Goal: Transaction & Acquisition: Purchase product/service

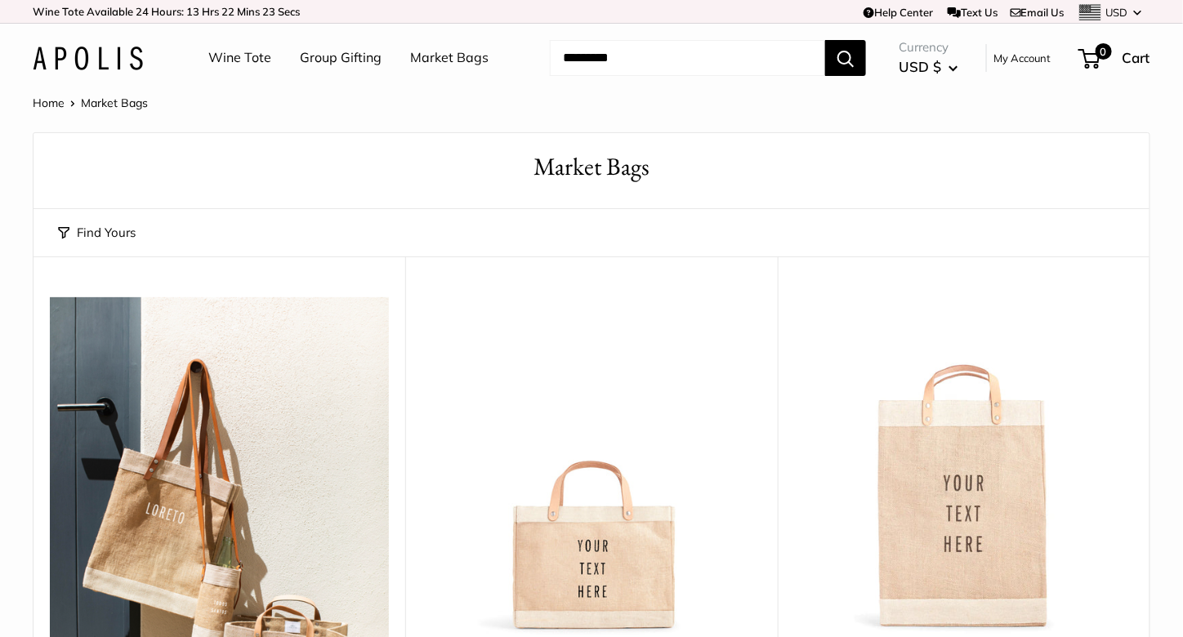
click at [323, 60] on link "Group Gifting" at bounding box center [341, 58] width 82 height 25
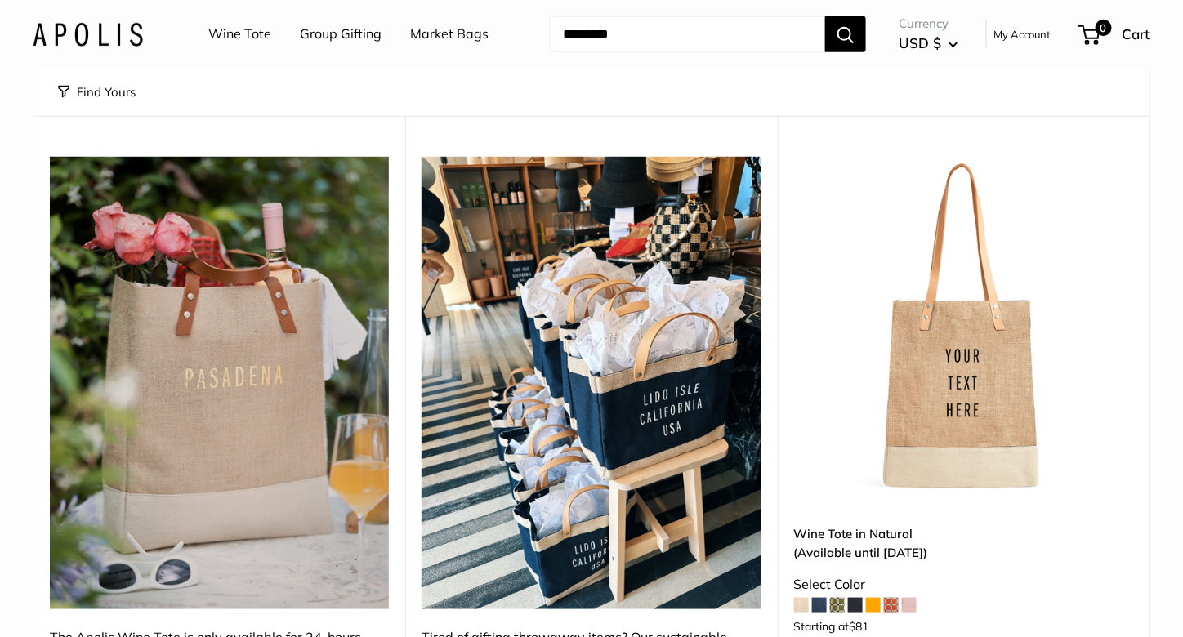
scroll to position [74, 0]
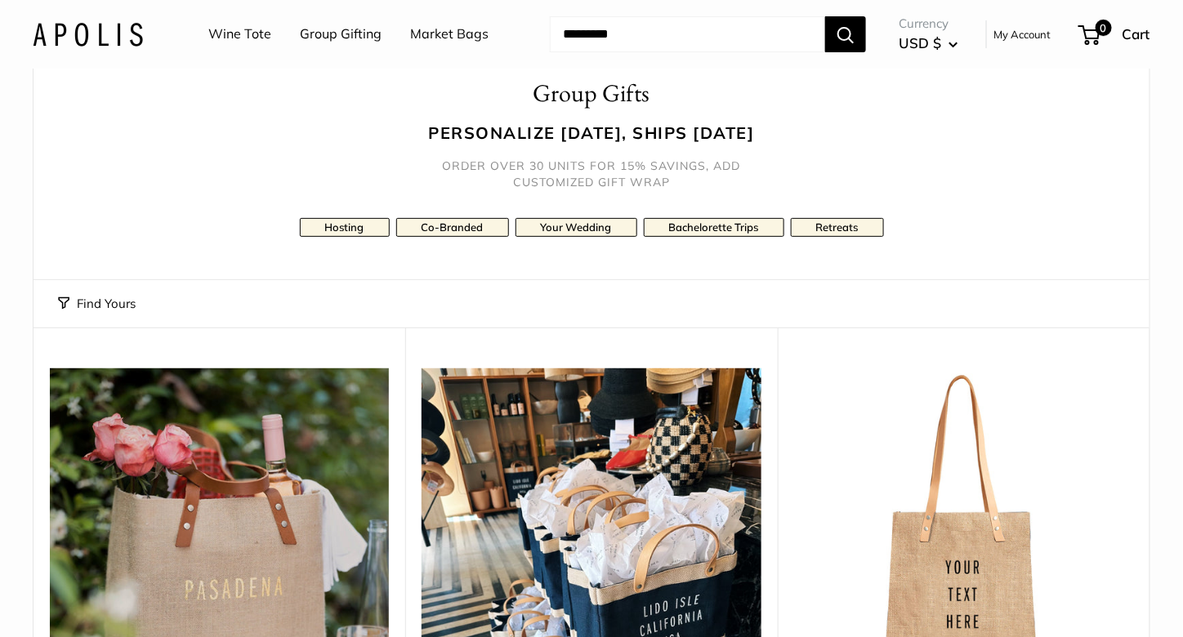
click at [103, 307] on button "Find Yours" at bounding box center [97, 303] width 78 height 23
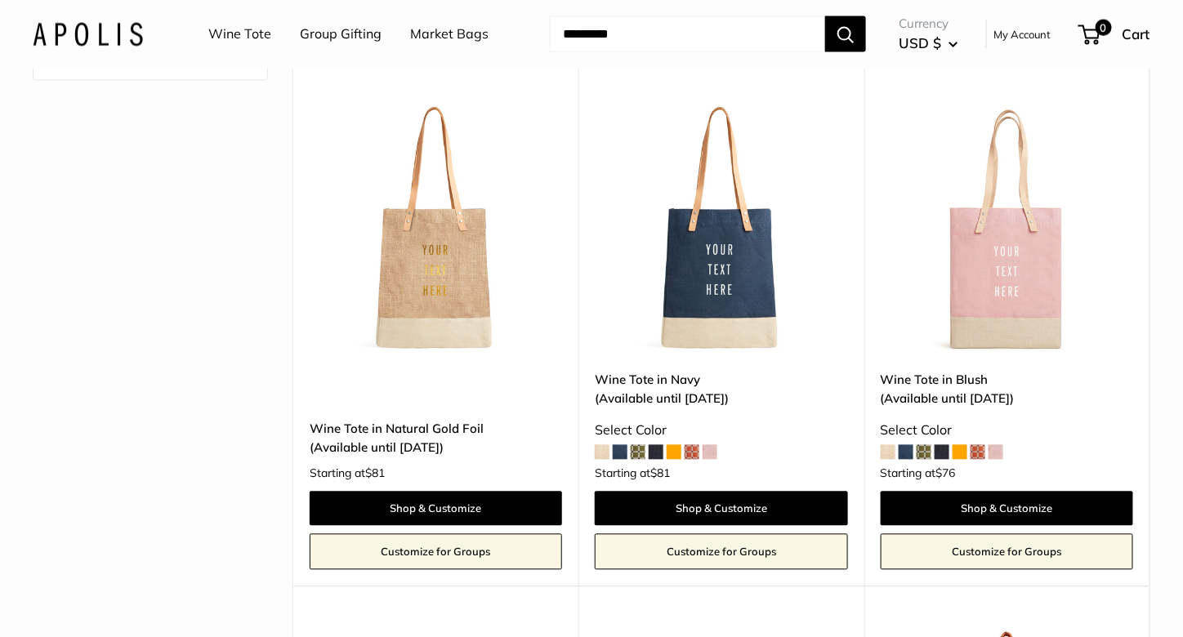
scroll to position [873, 0]
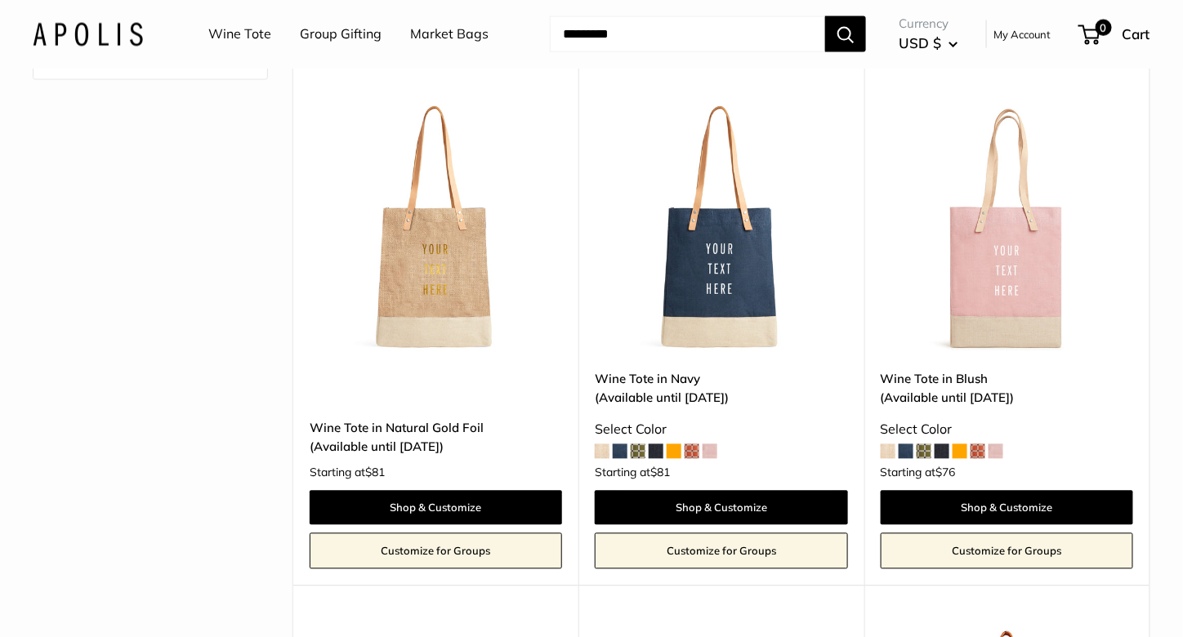
click at [974, 450] on span at bounding box center [977, 451] width 15 height 15
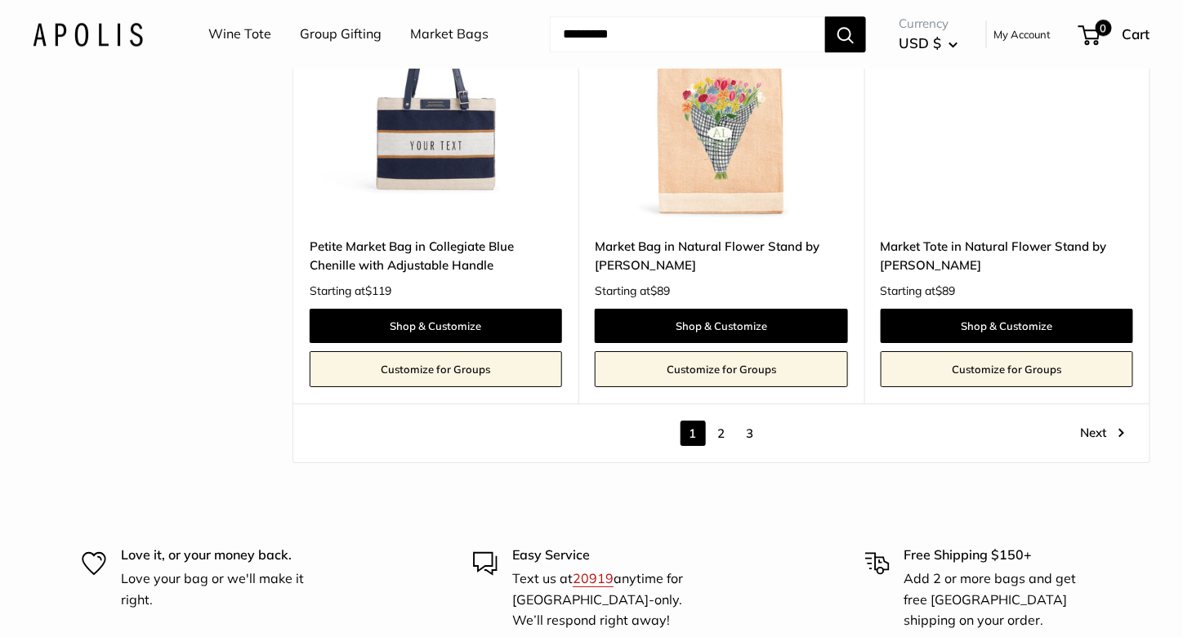
scroll to position [7809, 0]
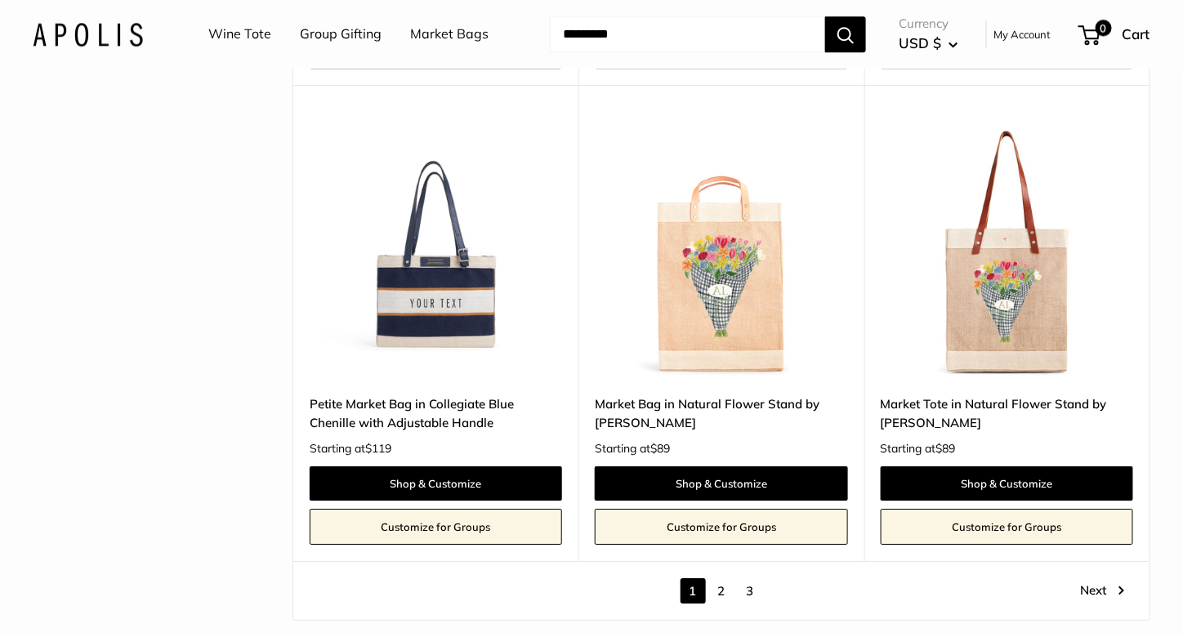
click at [720, 578] on link "2" at bounding box center [721, 590] width 25 height 25
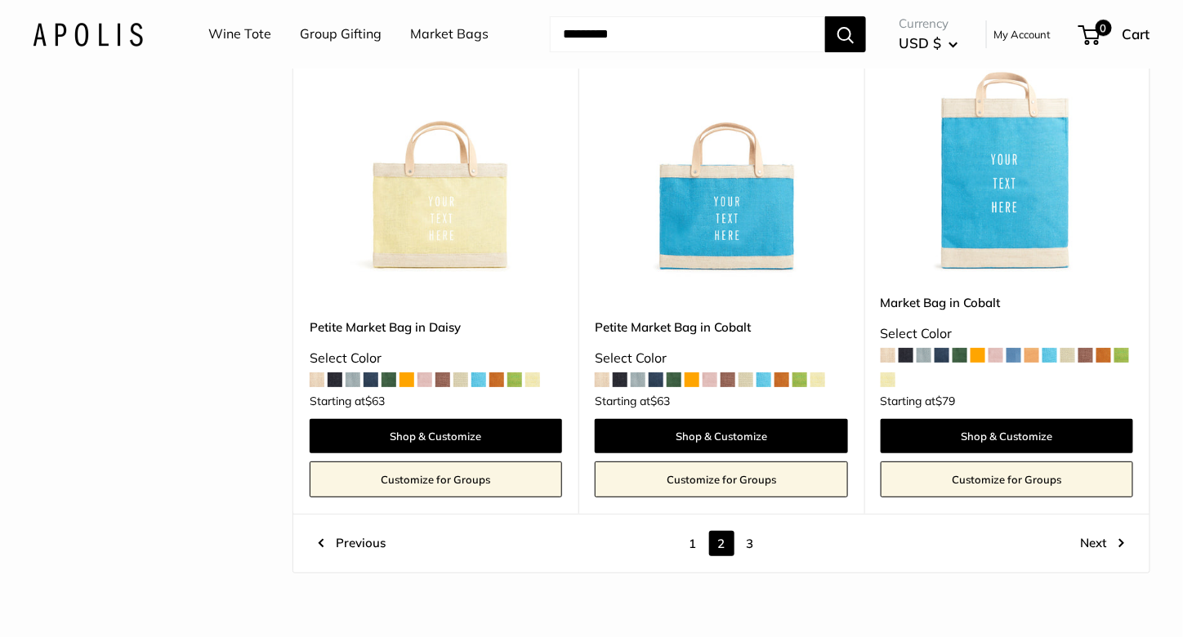
scroll to position [8203, 0]
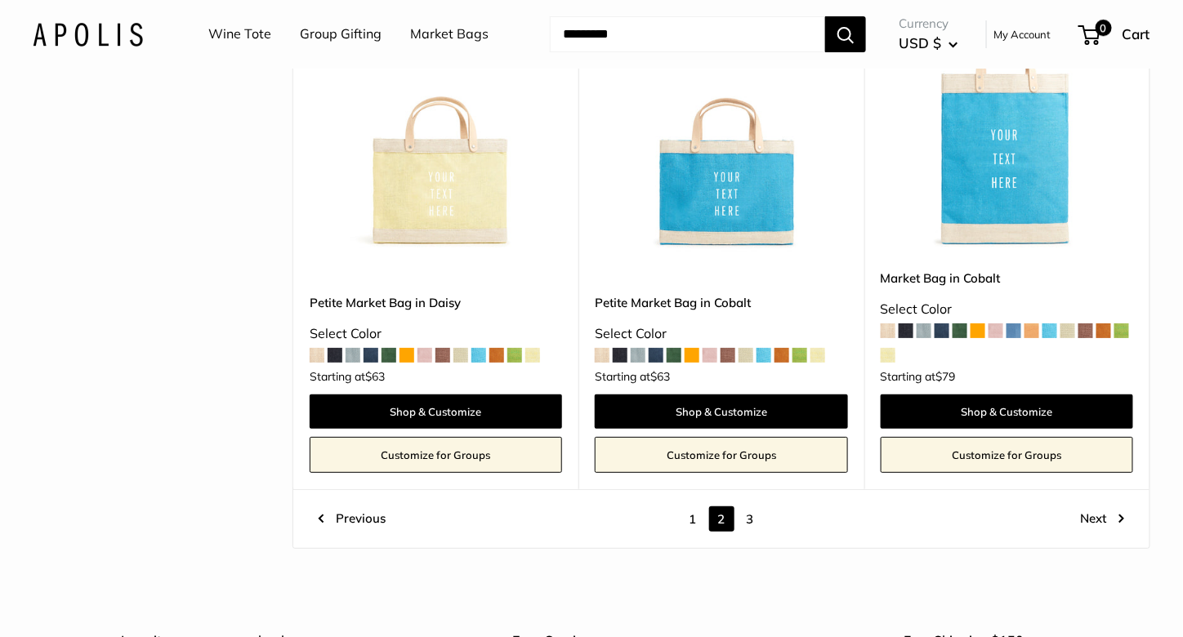
click at [749, 506] on link "3" at bounding box center [750, 518] width 25 height 25
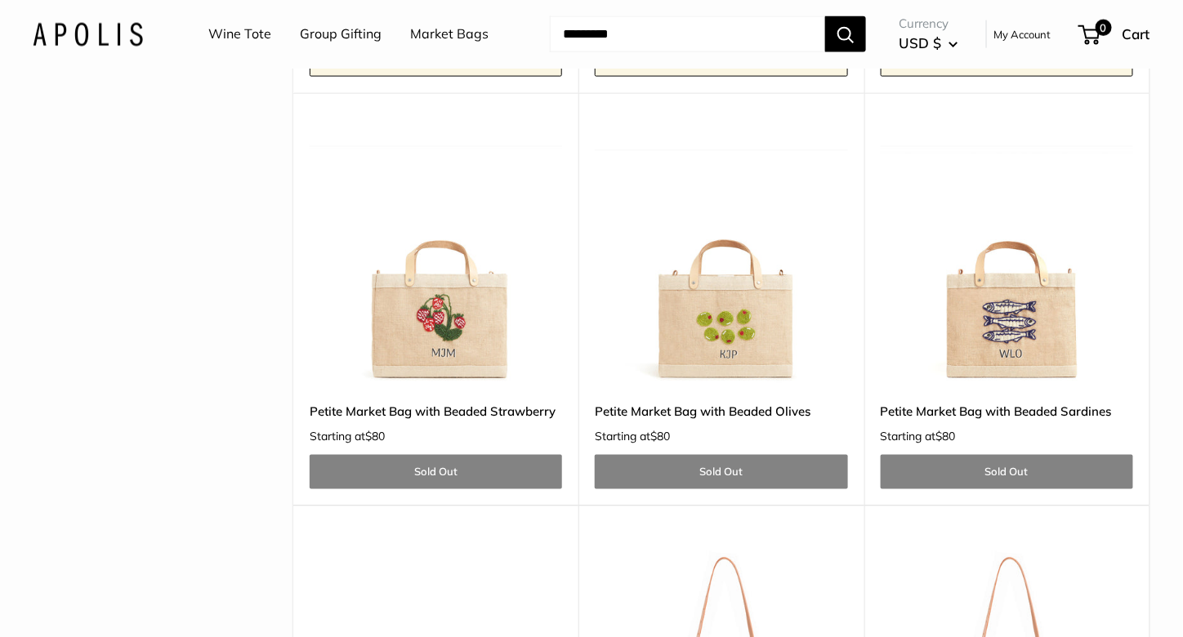
scroll to position [4890, 0]
click at [971, 426] on div "Petite Market Bag with Beaded Sardines Starting at $80 Sold Out" at bounding box center [1007, 445] width 252 height 87
click at [951, 456] on link "Sold Out" at bounding box center [1007, 471] width 252 height 34
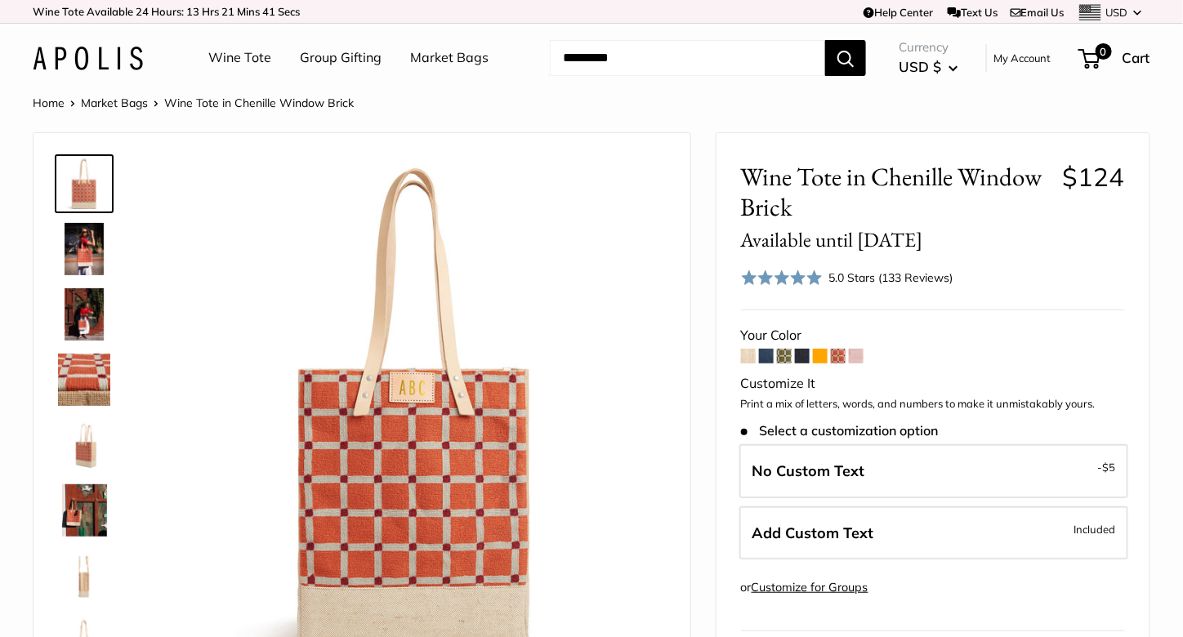
click at [66, 248] on img at bounding box center [84, 249] width 52 height 52
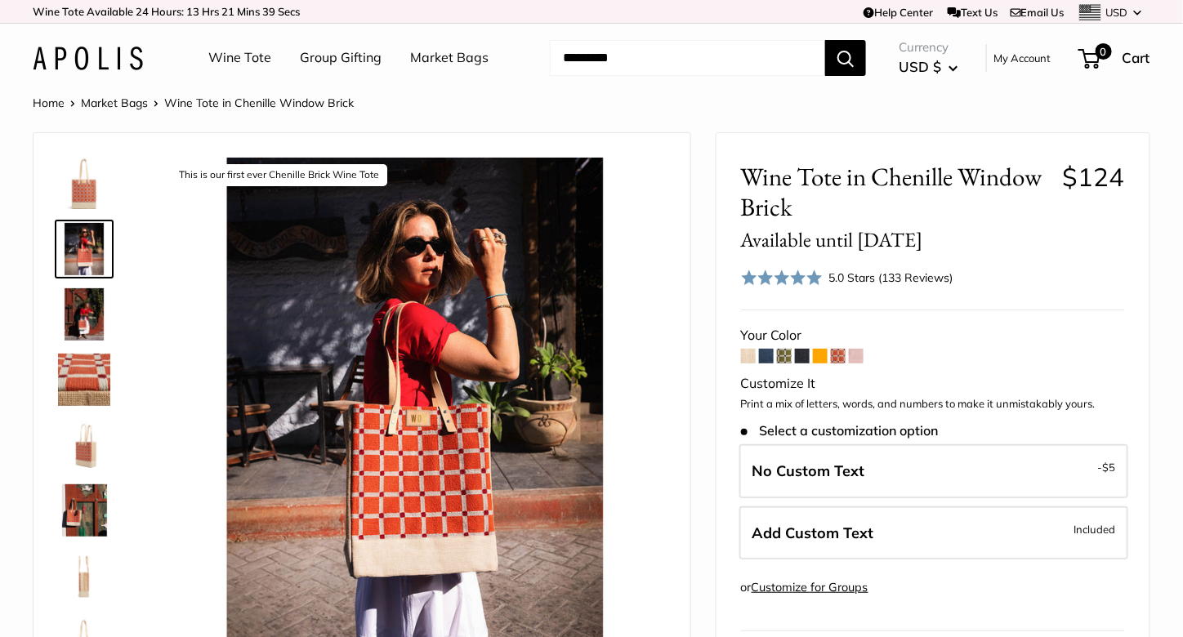
click at [86, 312] on img at bounding box center [84, 314] width 52 height 52
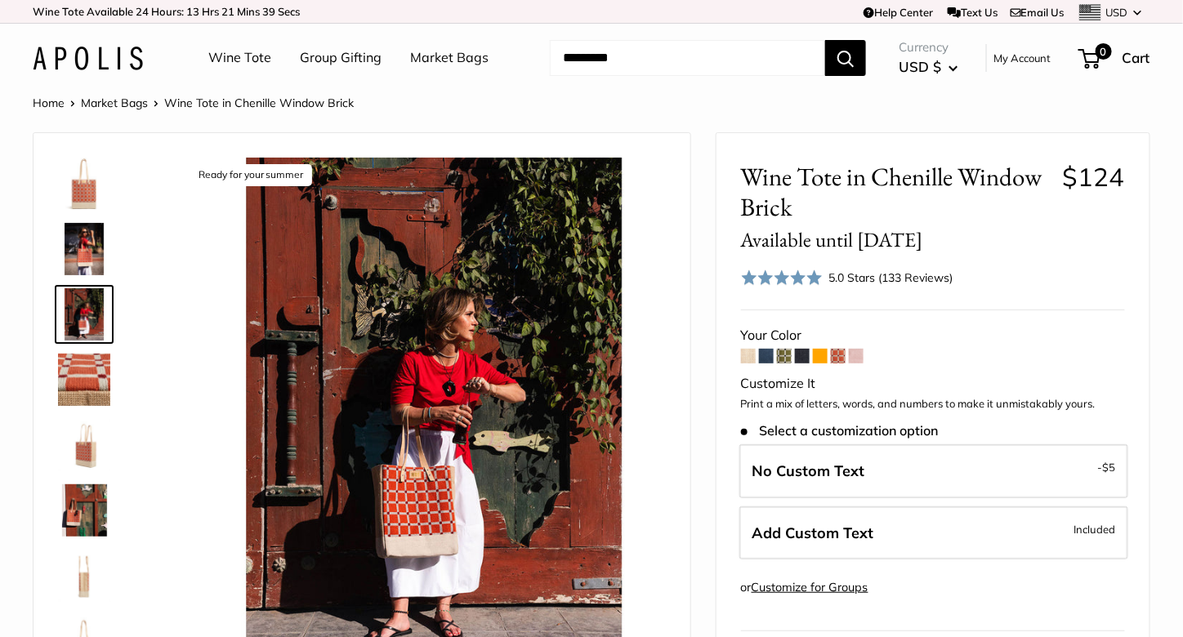
scroll to position [235, 0]
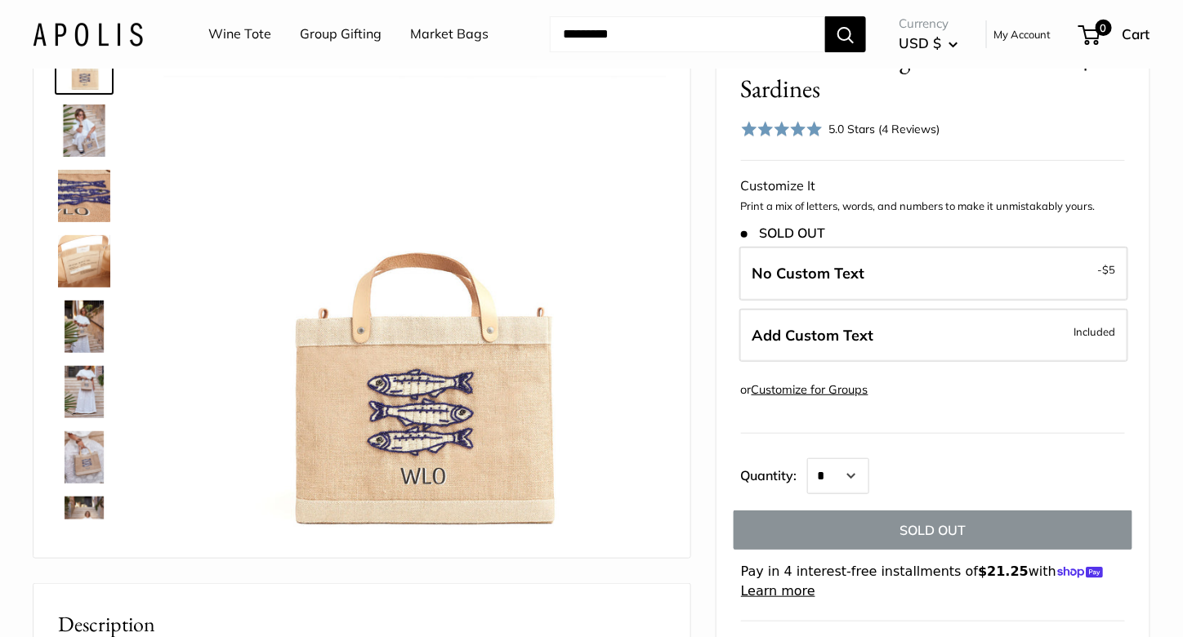
scroll to position [116, 0]
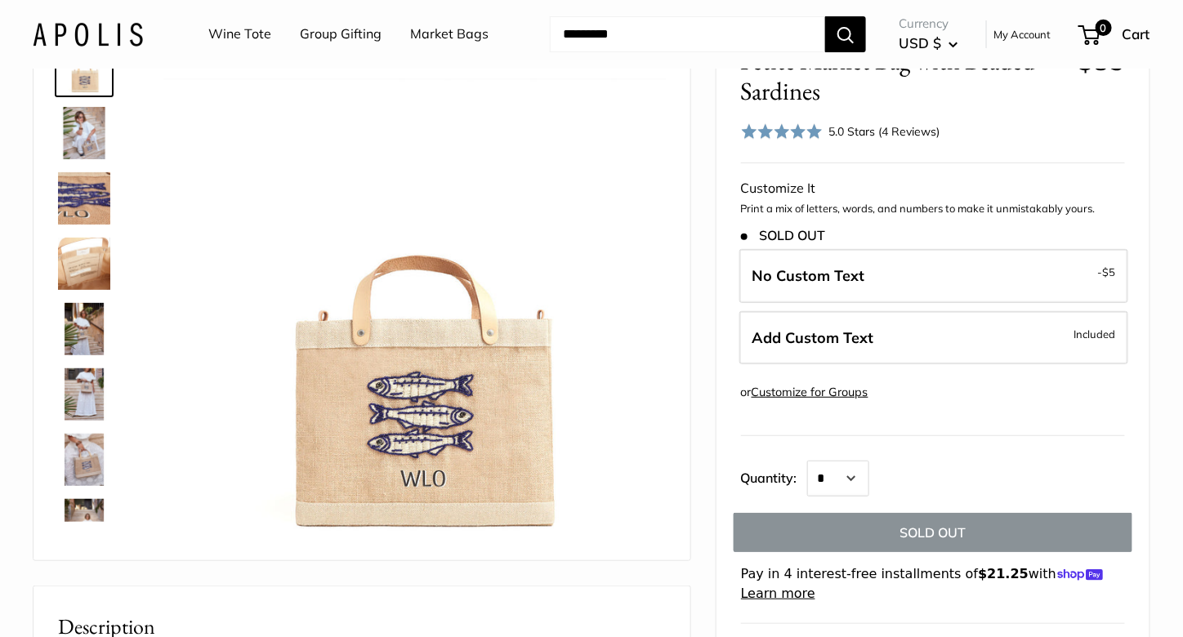
click at [93, 132] on img at bounding box center [84, 133] width 52 height 52
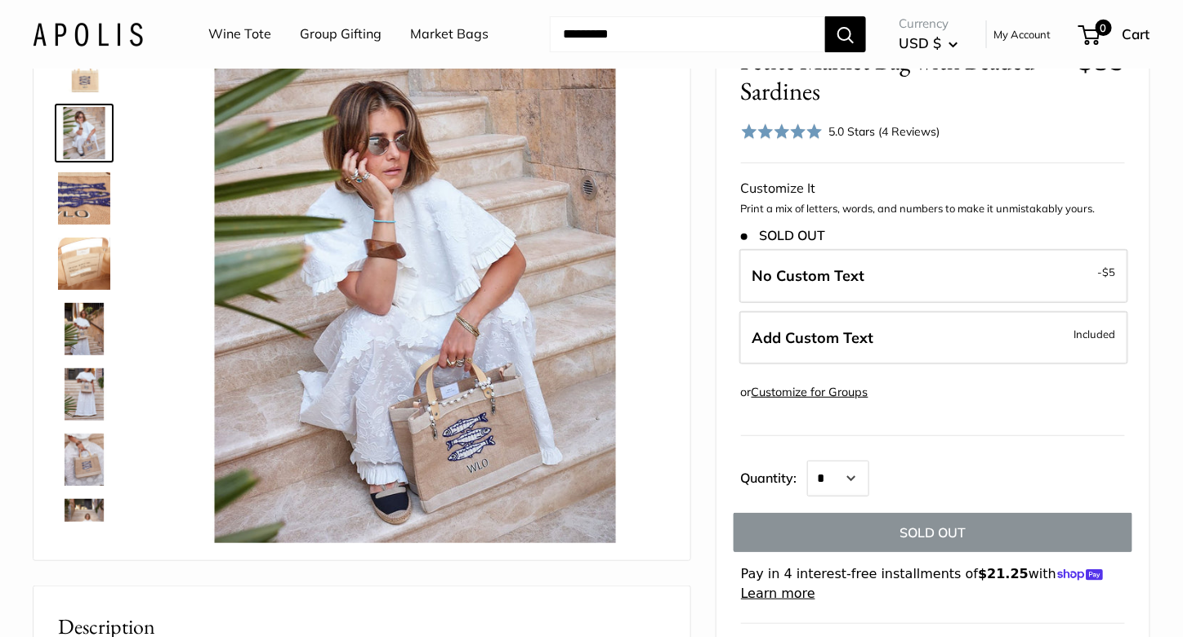
click at [78, 198] on img at bounding box center [84, 198] width 52 height 52
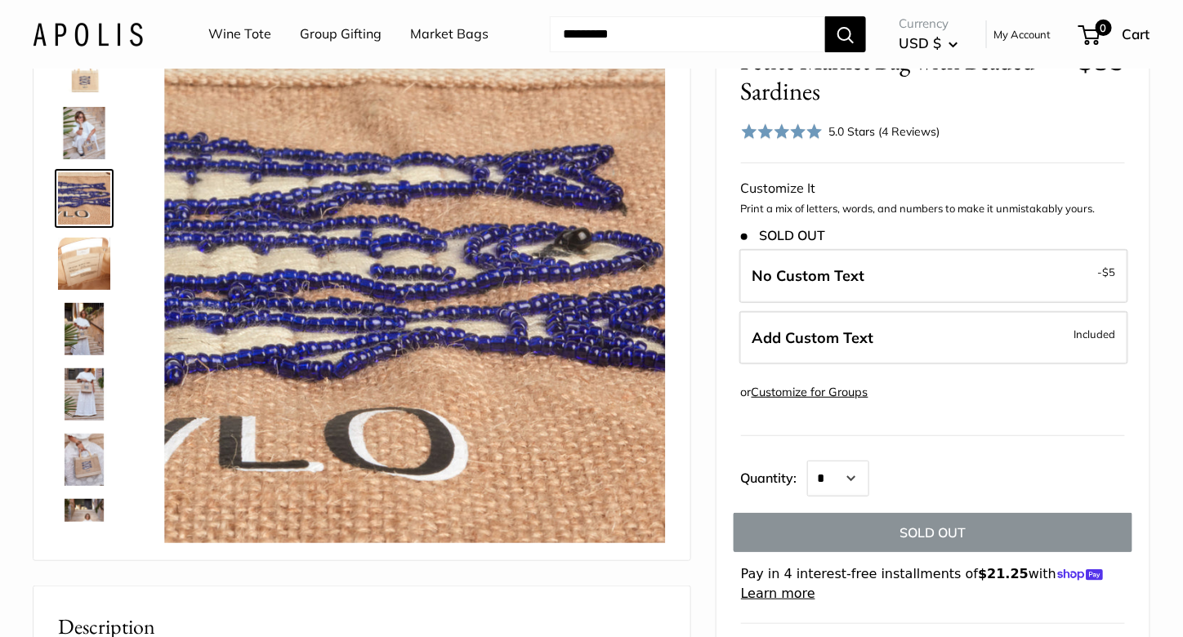
click at [73, 275] on img at bounding box center [84, 264] width 52 height 52
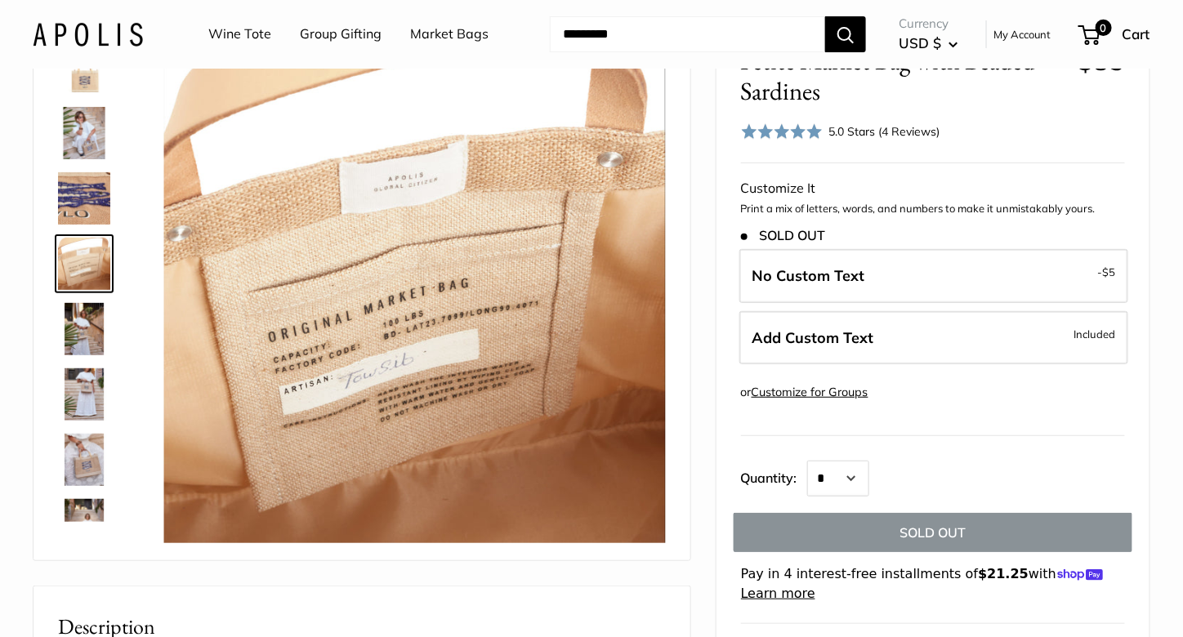
click at [66, 341] on img at bounding box center [84, 329] width 52 height 52
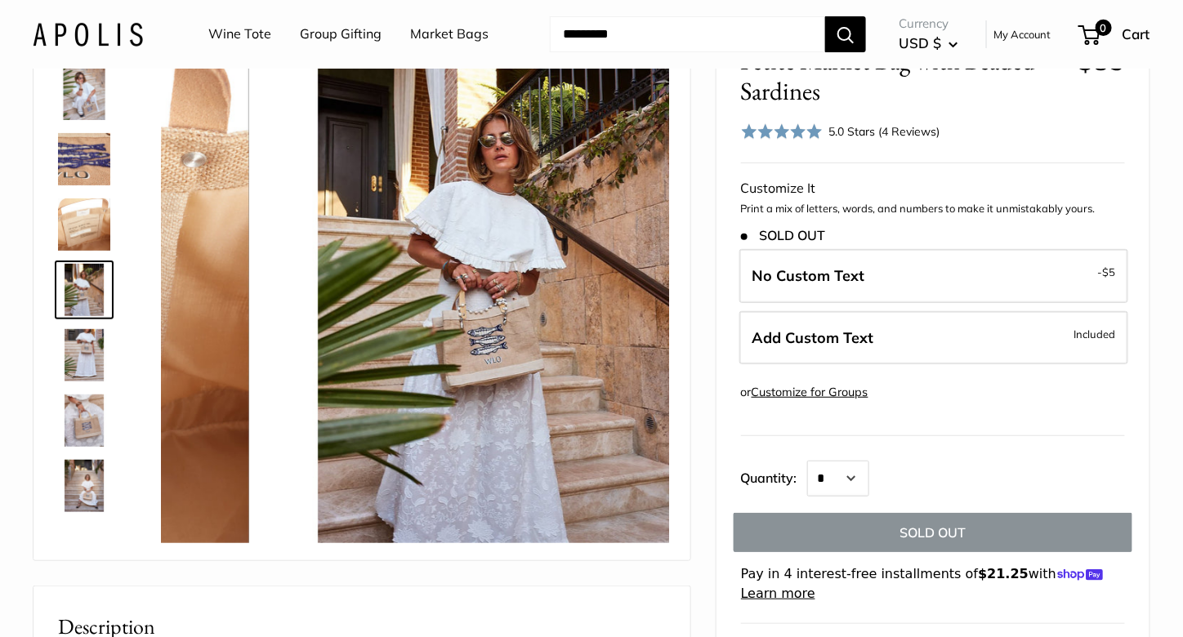
scroll to position [51, 0]
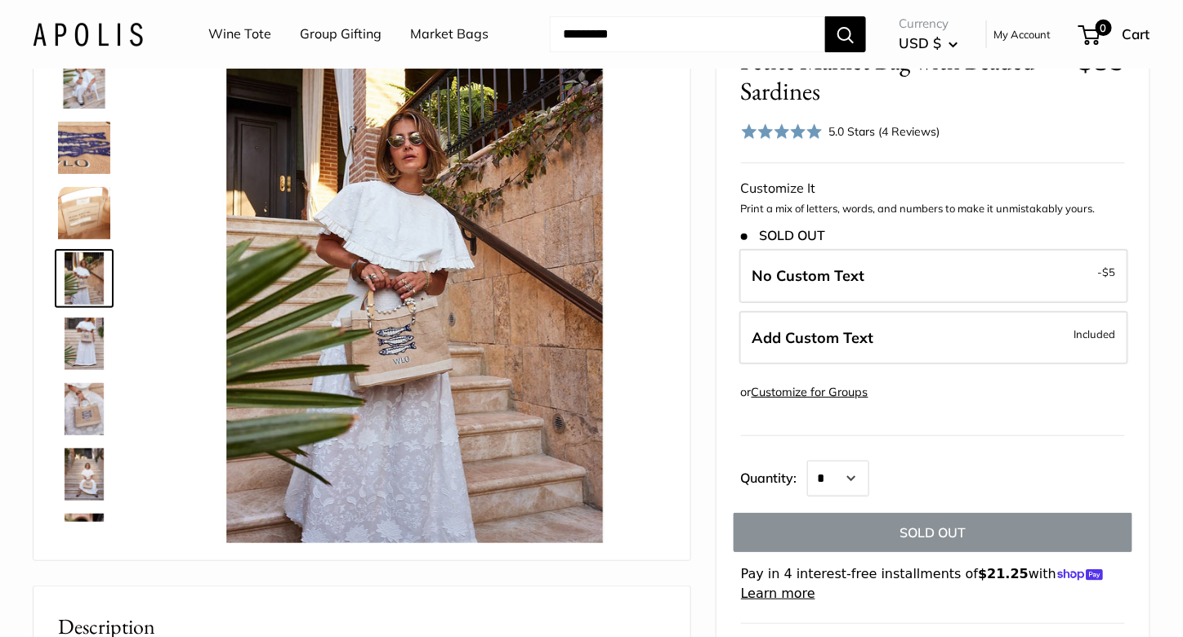
click at [79, 344] on img at bounding box center [84, 344] width 52 height 52
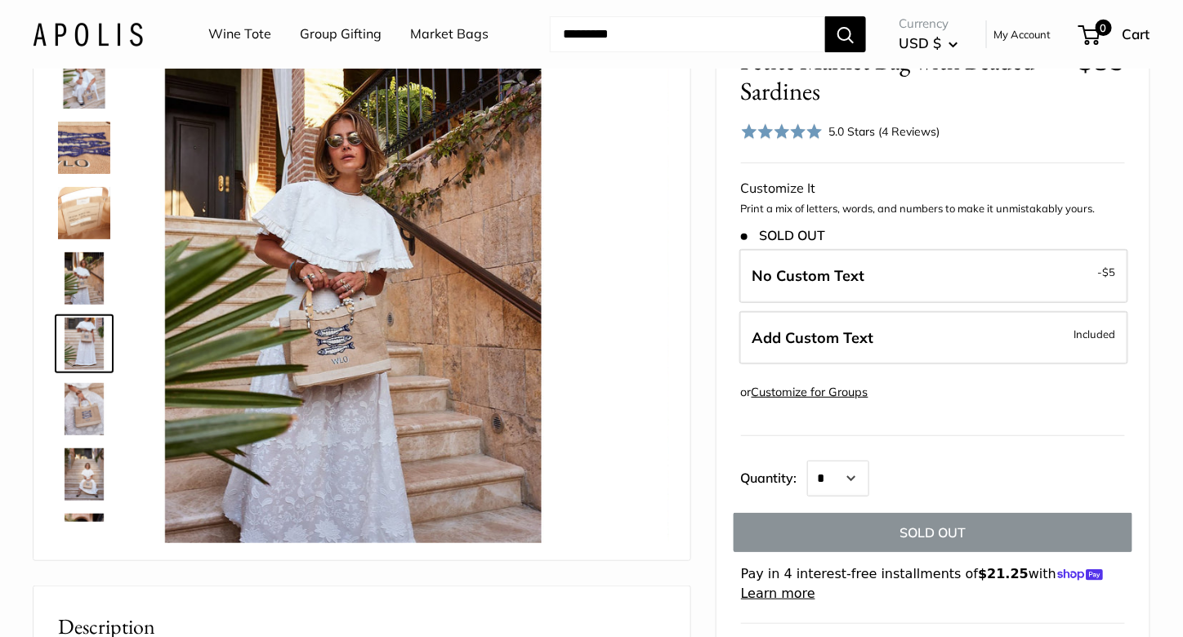
scroll to position [116, 0]
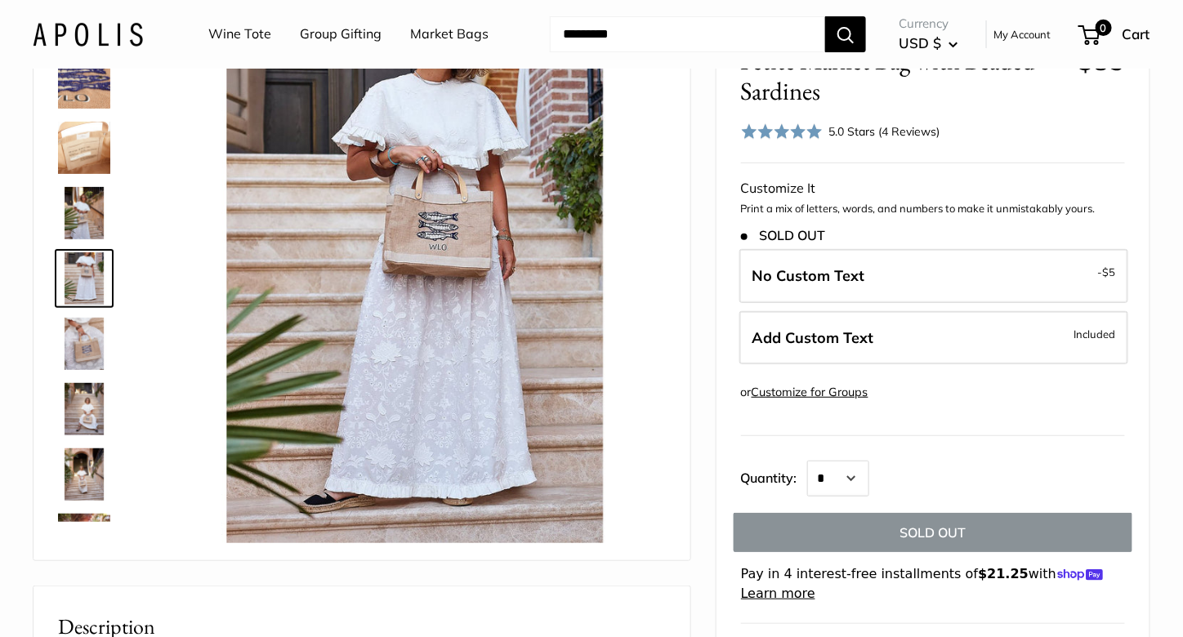
click at [78, 377] on div at bounding box center [90, 277] width 78 height 490
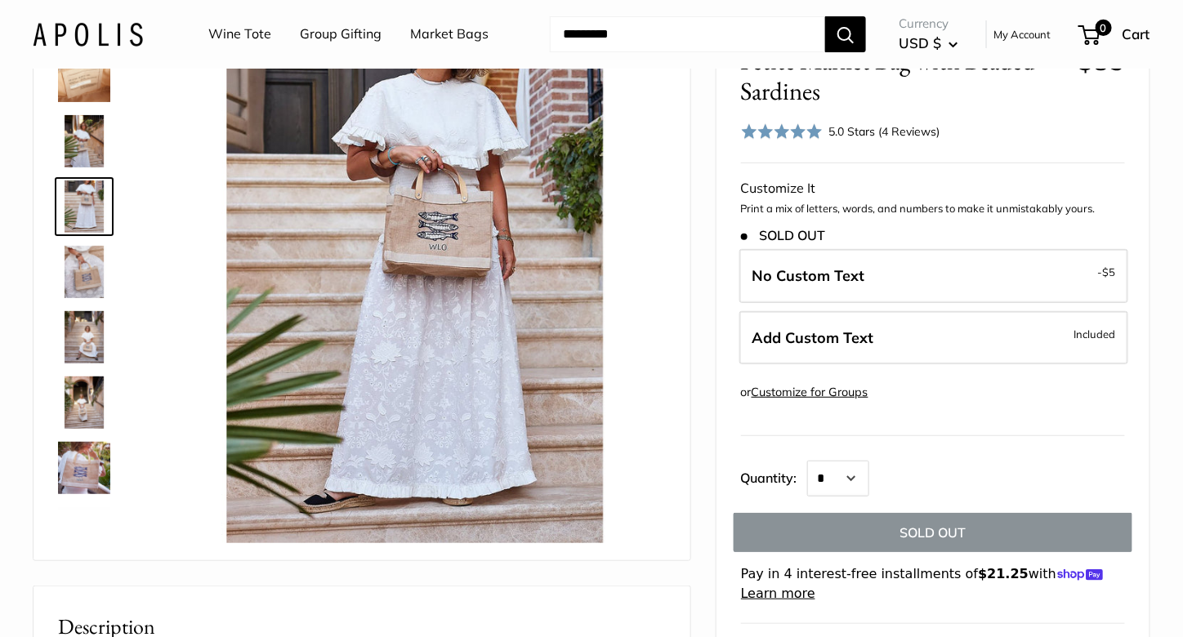
scroll to position [235, 0]
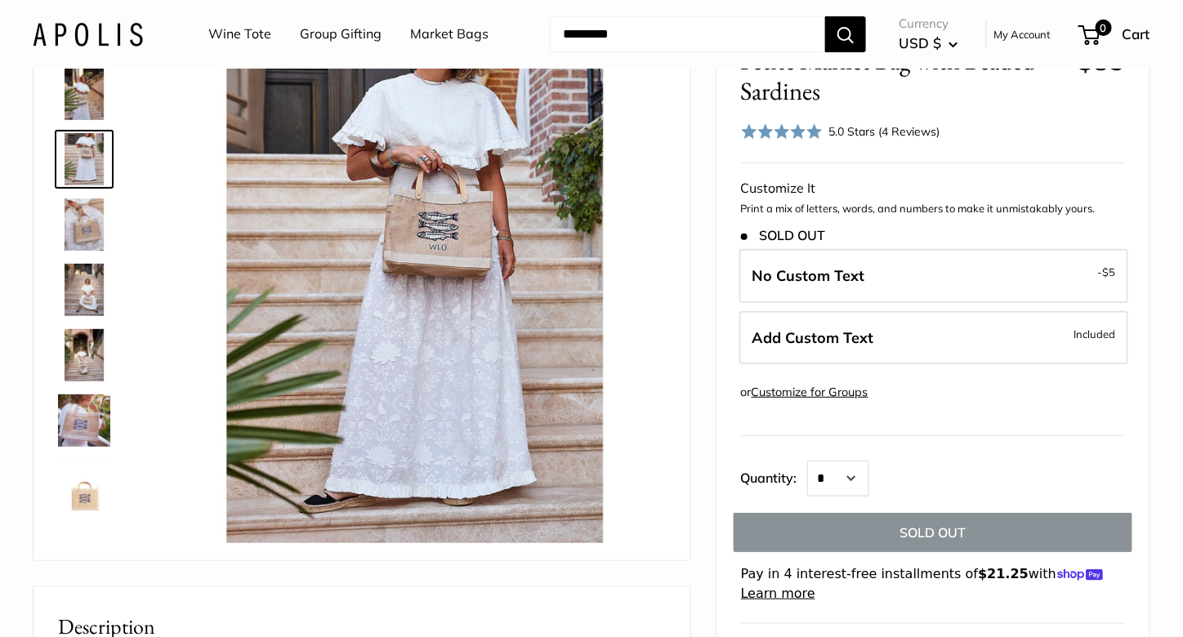
click at [79, 417] on img at bounding box center [84, 421] width 52 height 52
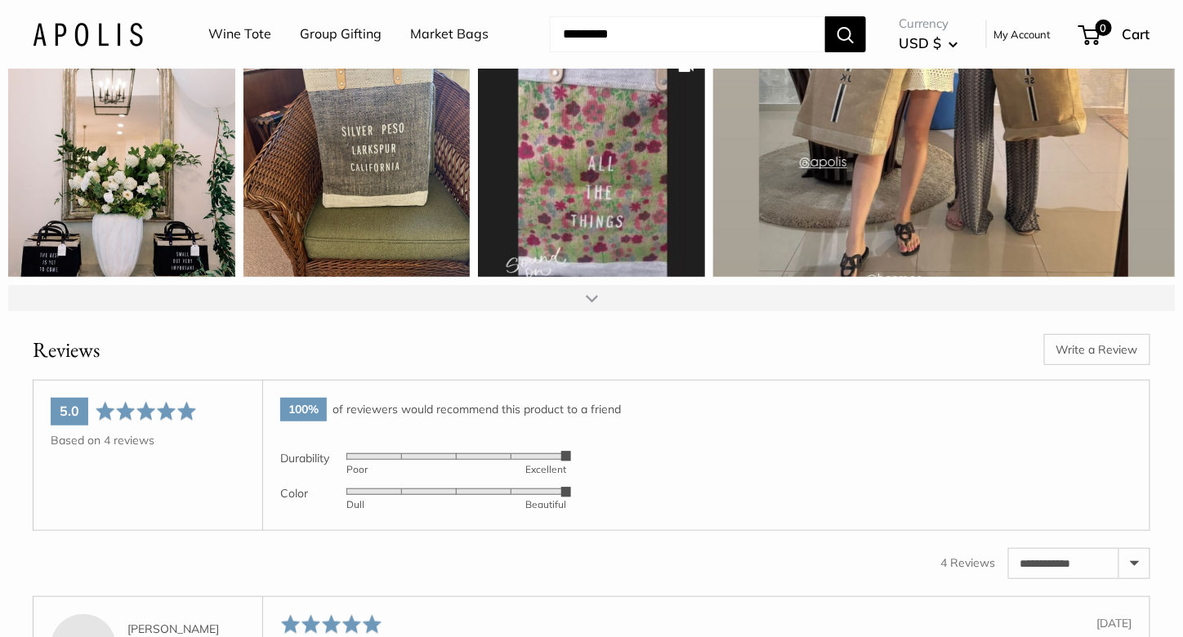
scroll to position [2161, 0]
click at [550, 303] on div at bounding box center [591, 298] width 1166 height 26
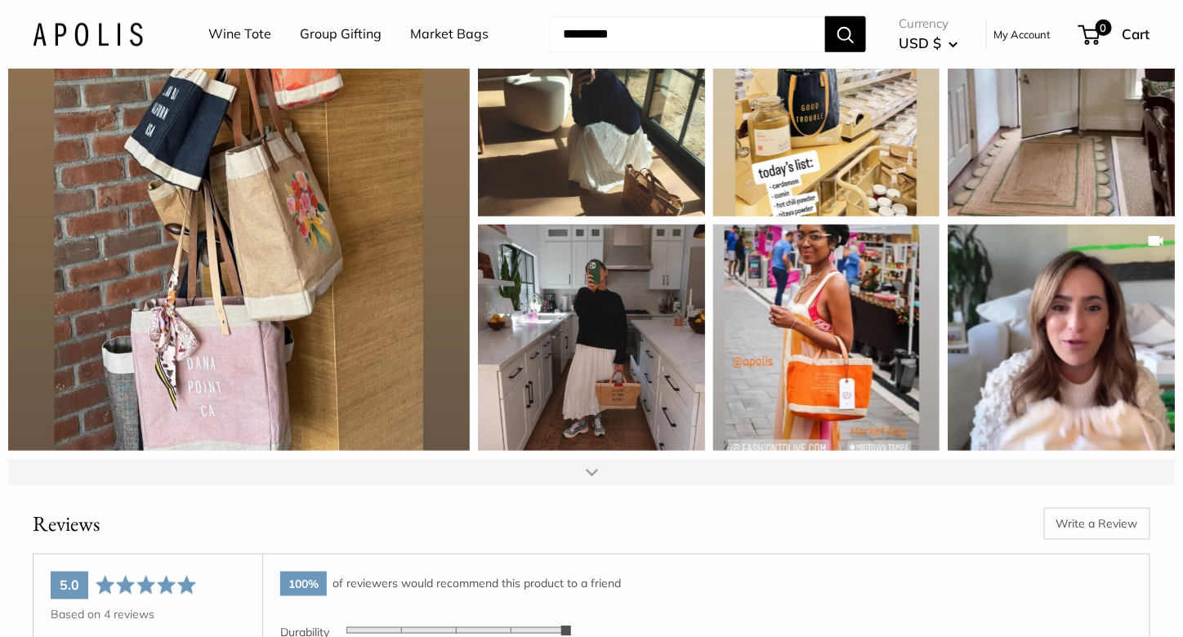
scroll to position [2459, 0]
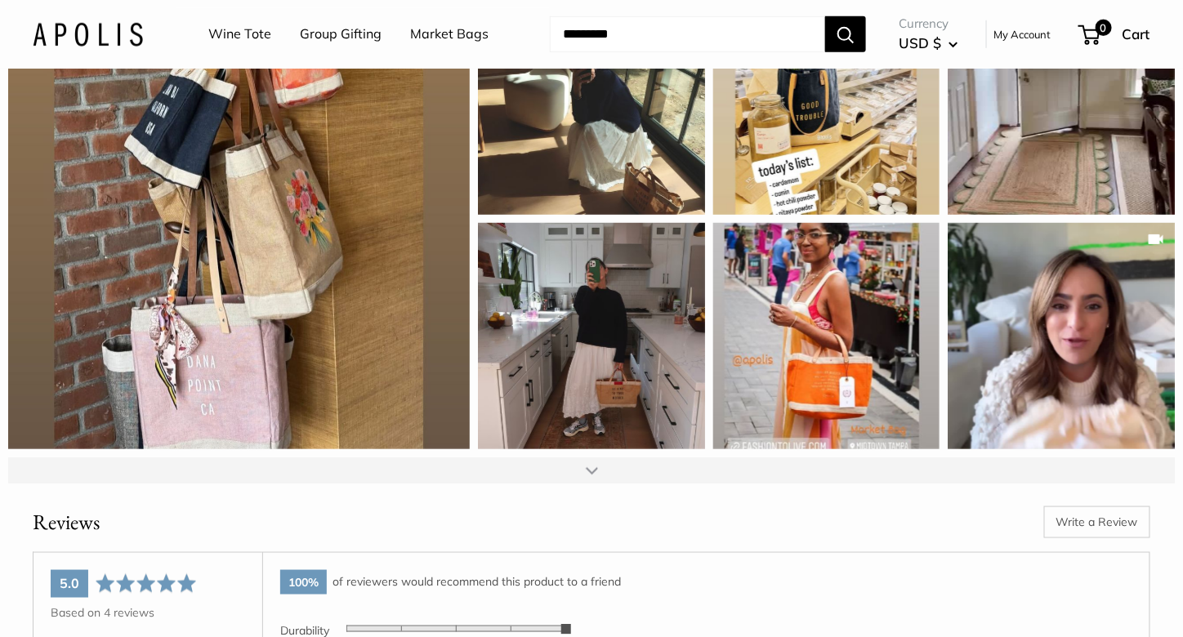
click at [577, 475] on div at bounding box center [591, 470] width 1166 height 26
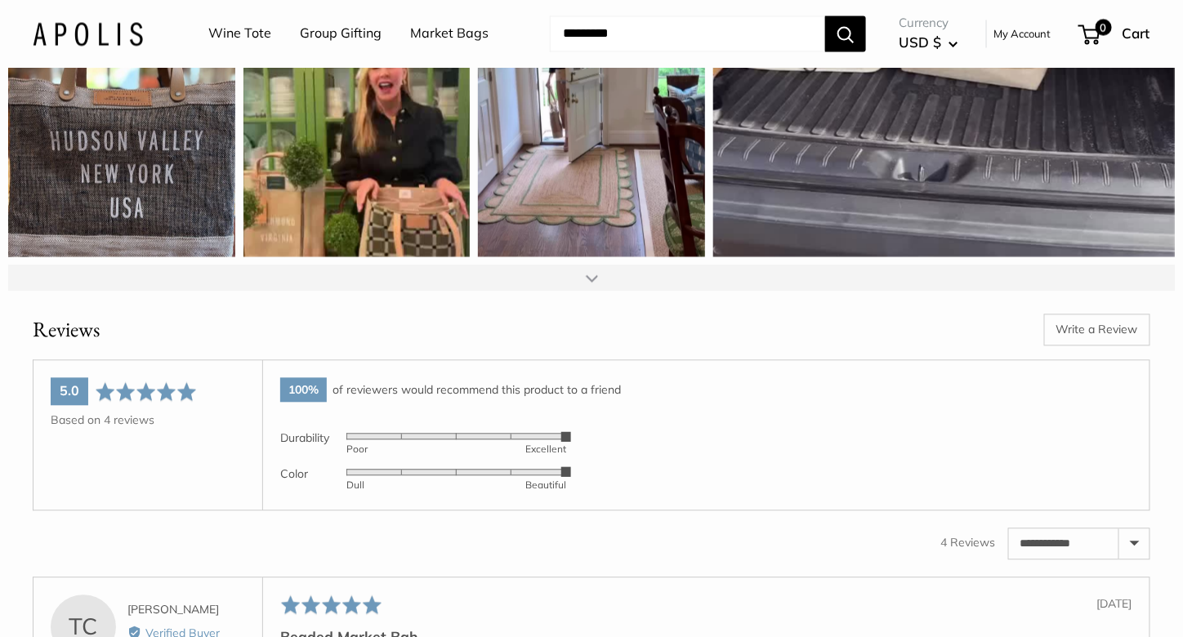
scroll to position [3122, 0]
click at [578, 274] on div at bounding box center [591, 277] width 1166 height 26
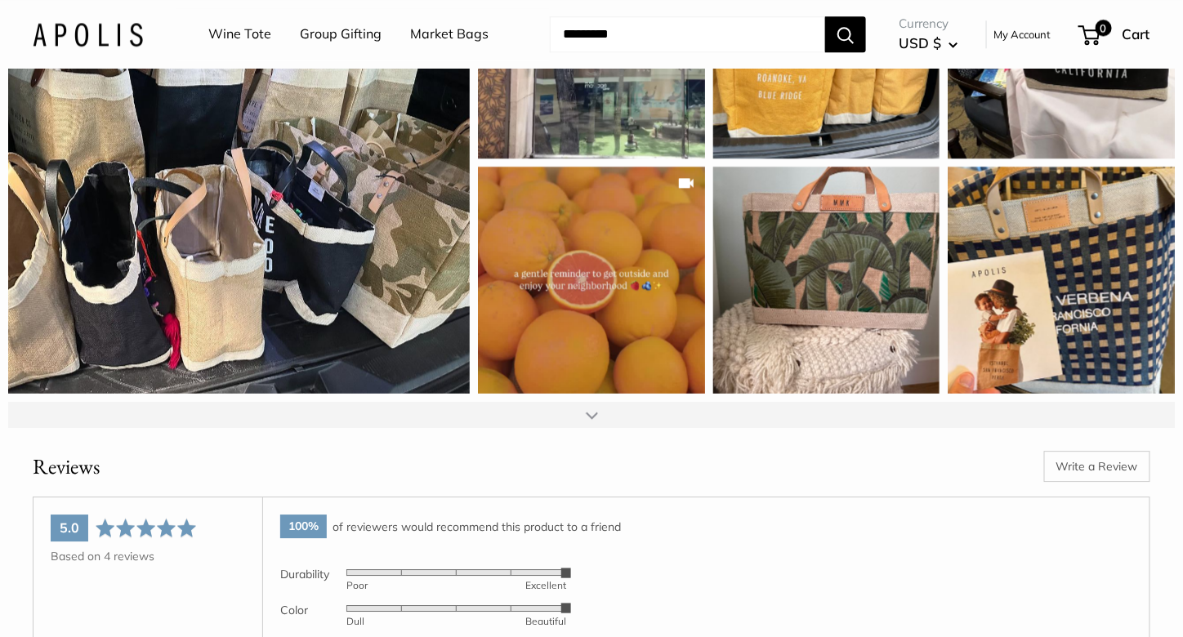
scroll to position [3455, 0]
click at [582, 417] on div at bounding box center [591, 414] width 1166 height 26
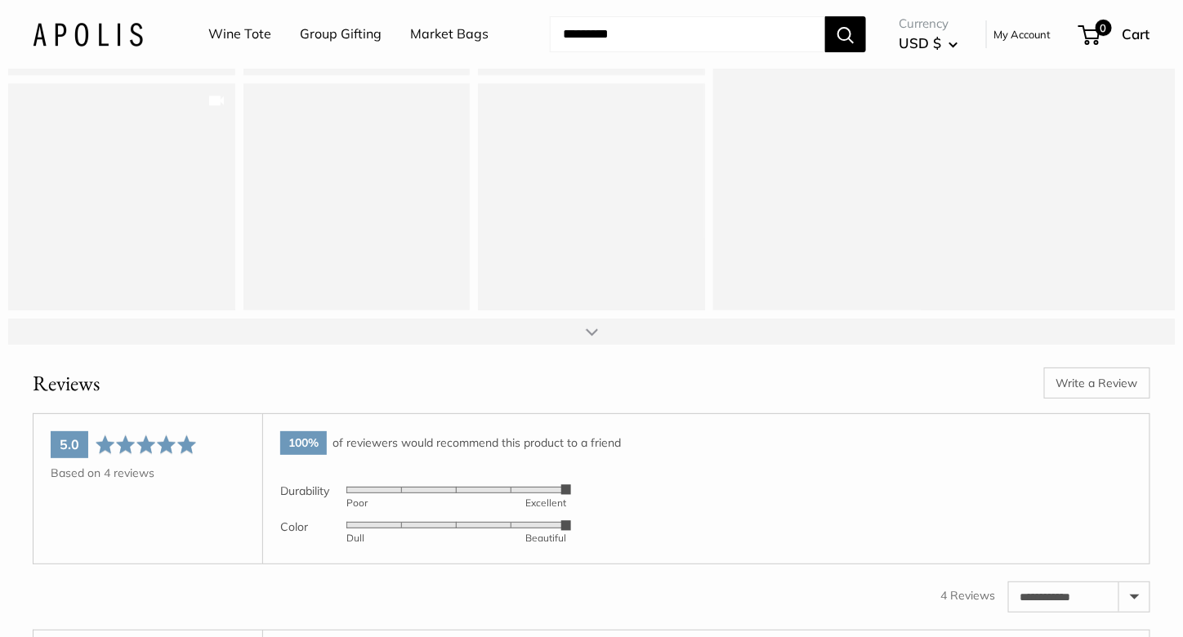
scroll to position [4009, 0]
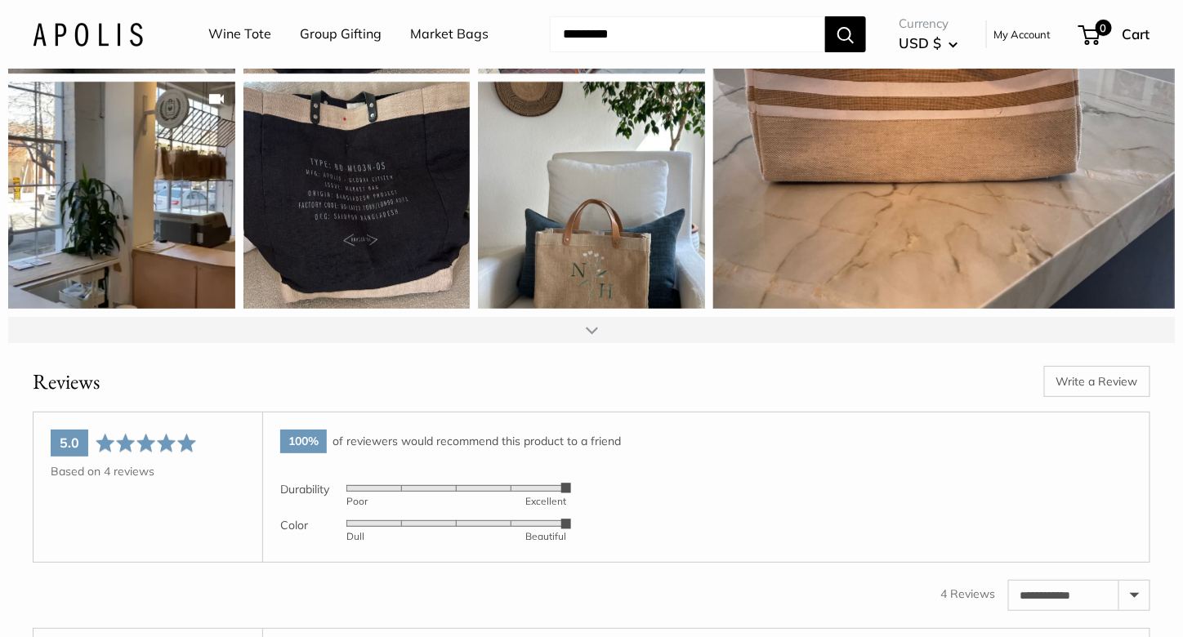
click at [564, 332] on div at bounding box center [591, 330] width 1166 height 26
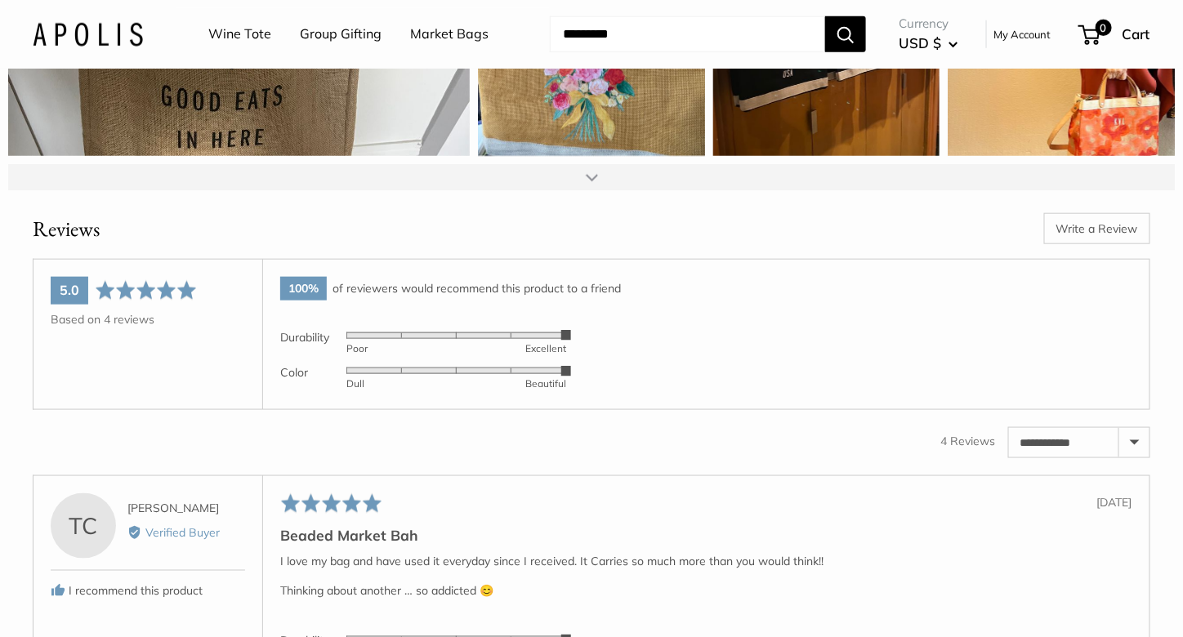
scroll to position [4628, 0]
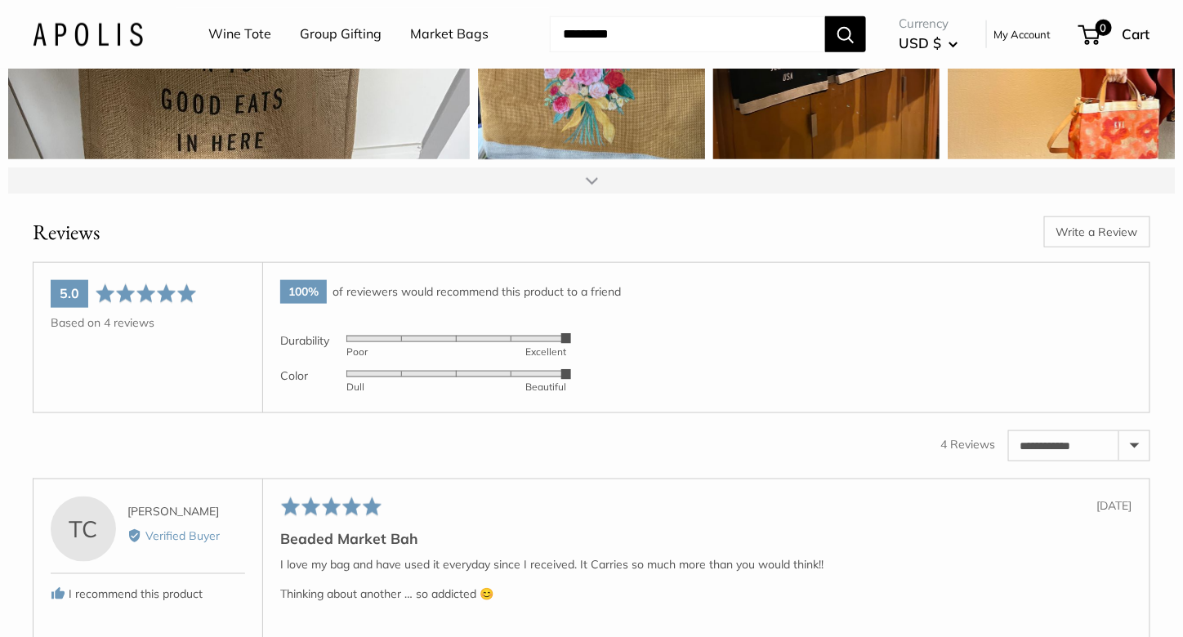
click at [243, 176] on div at bounding box center [591, 180] width 1166 height 26
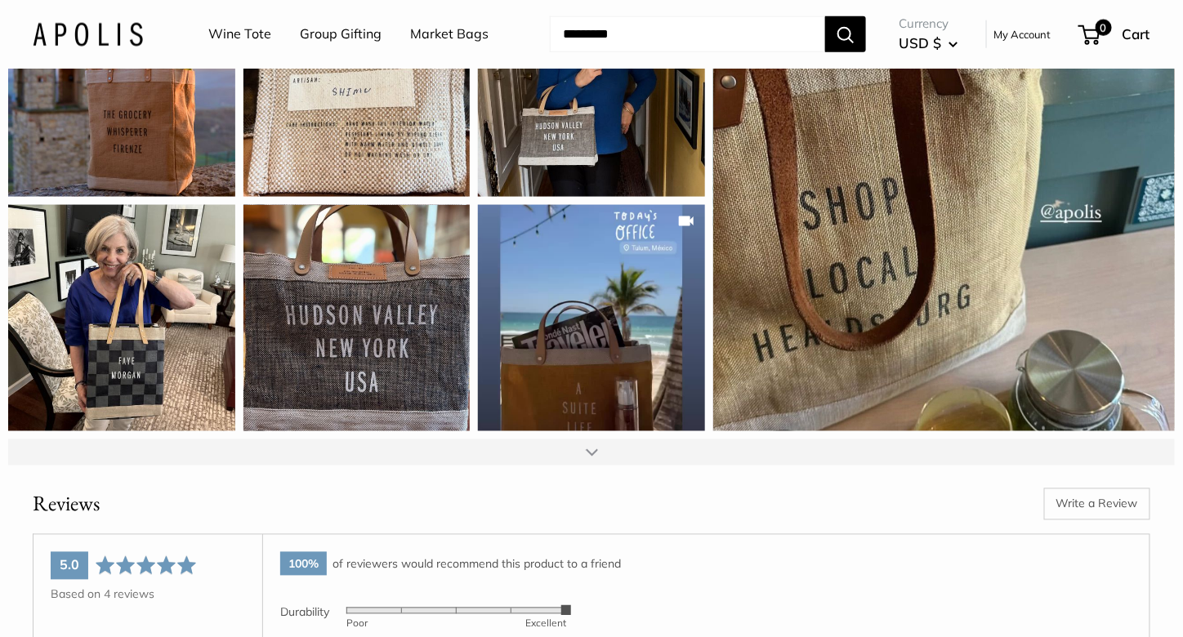
scroll to position [4870, 0]
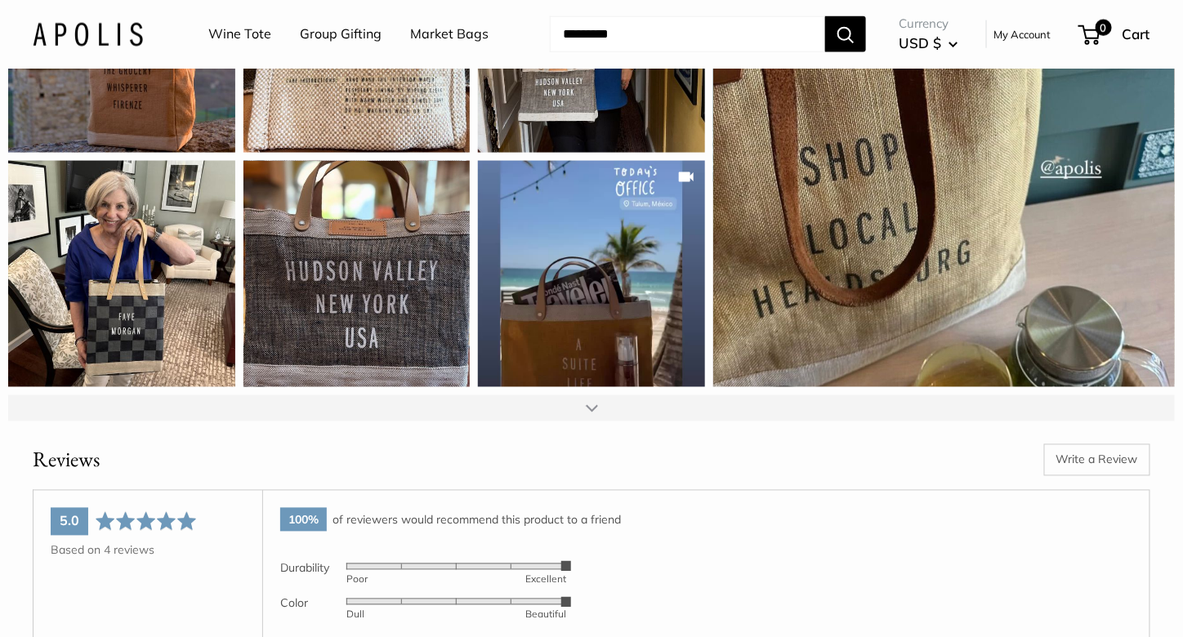
click at [598, 416] on div at bounding box center [591, 408] width 1166 height 26
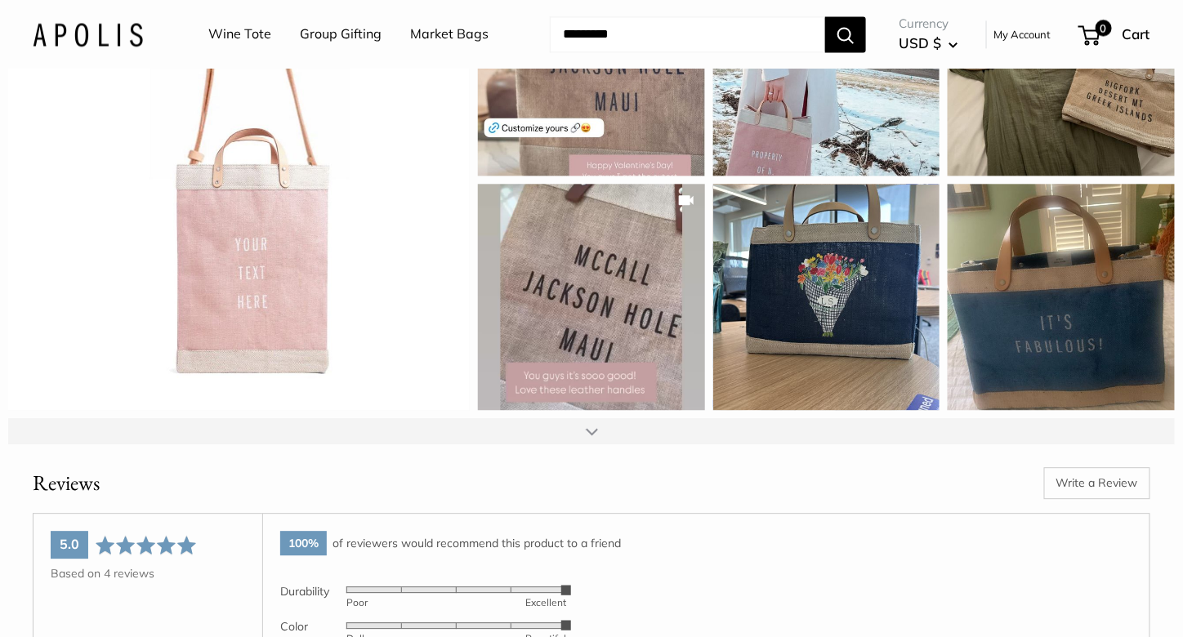
scroll to position [5574, 0]
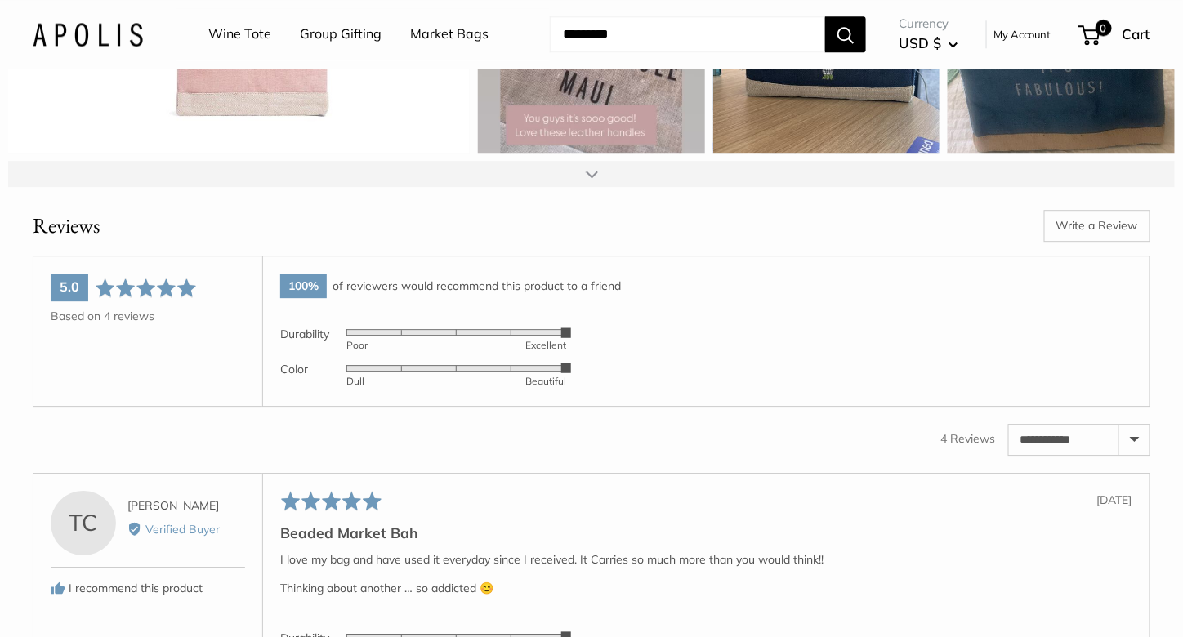
click at [567, 172] on div at bounding box center [591, 174] width 1166 height 26
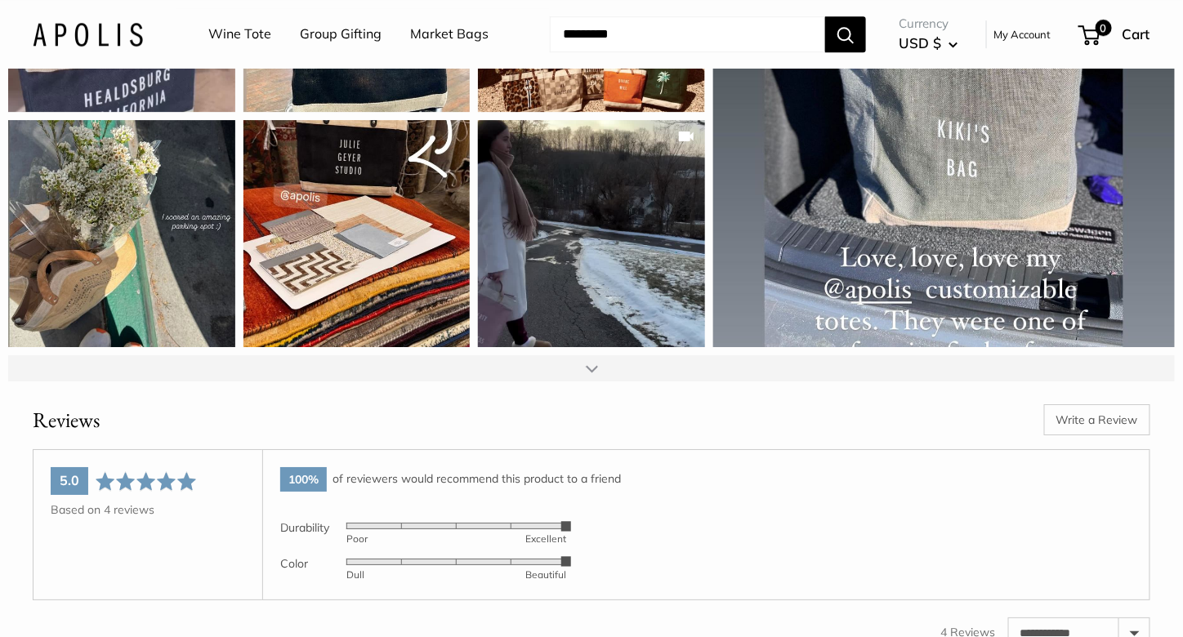
scroll to position [5850, 0]
click at [626, 372] on div at bounding box center [591, 368] width 1166 height 26
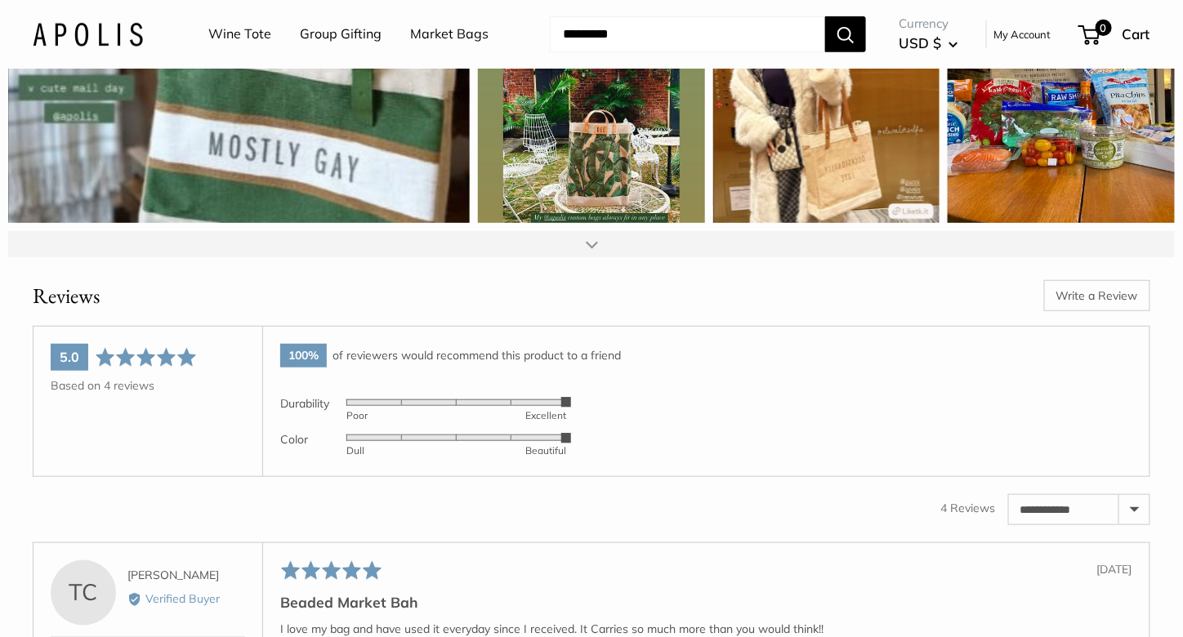
scroll to position [6445, 0]
click at [524, 233] on div at bounding box center [591, 243] width 1166 height 26
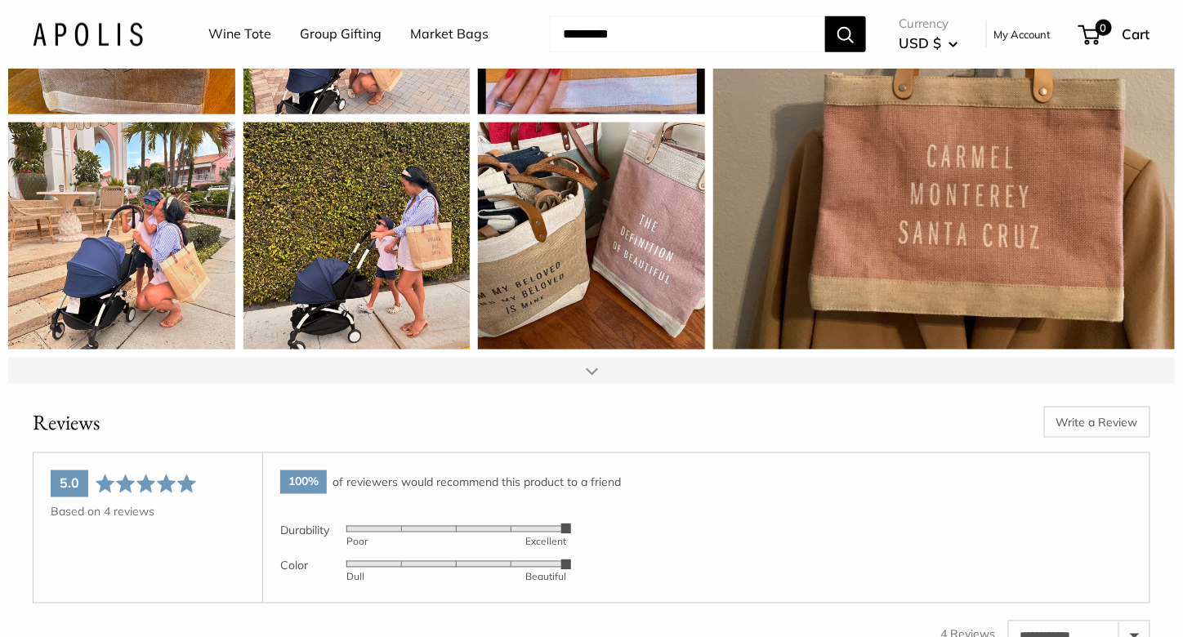
scroll to position [6850, 0]
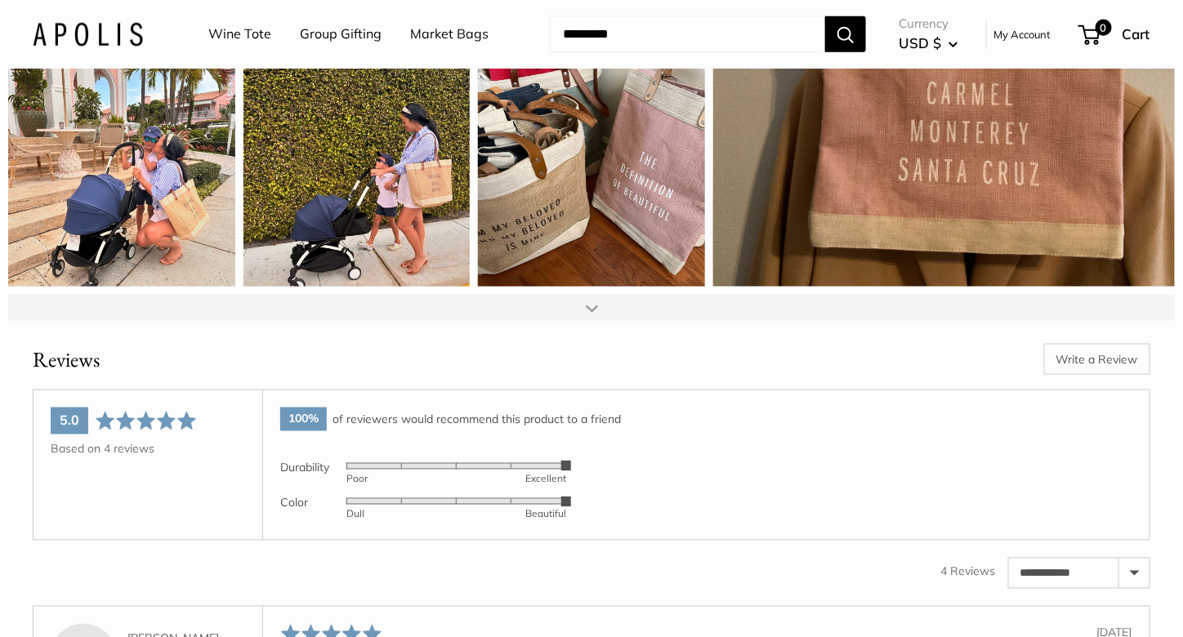
click at [488, 298] on div at bounding box center [591, 308] width 1166 height 26
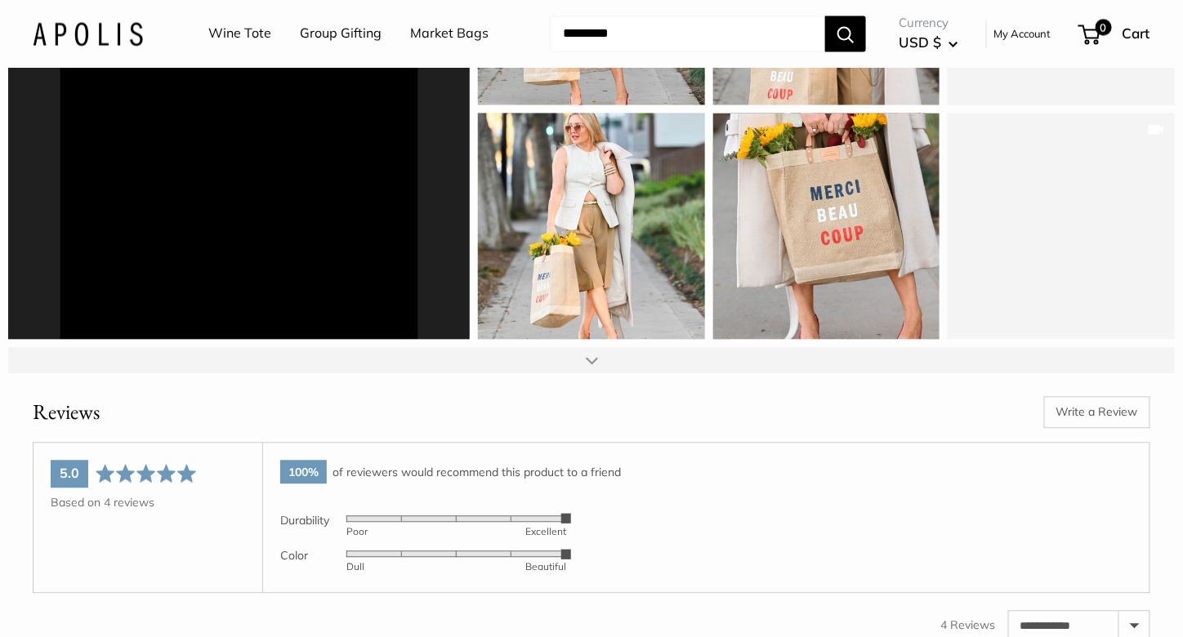
scroll to position [7304, 0]
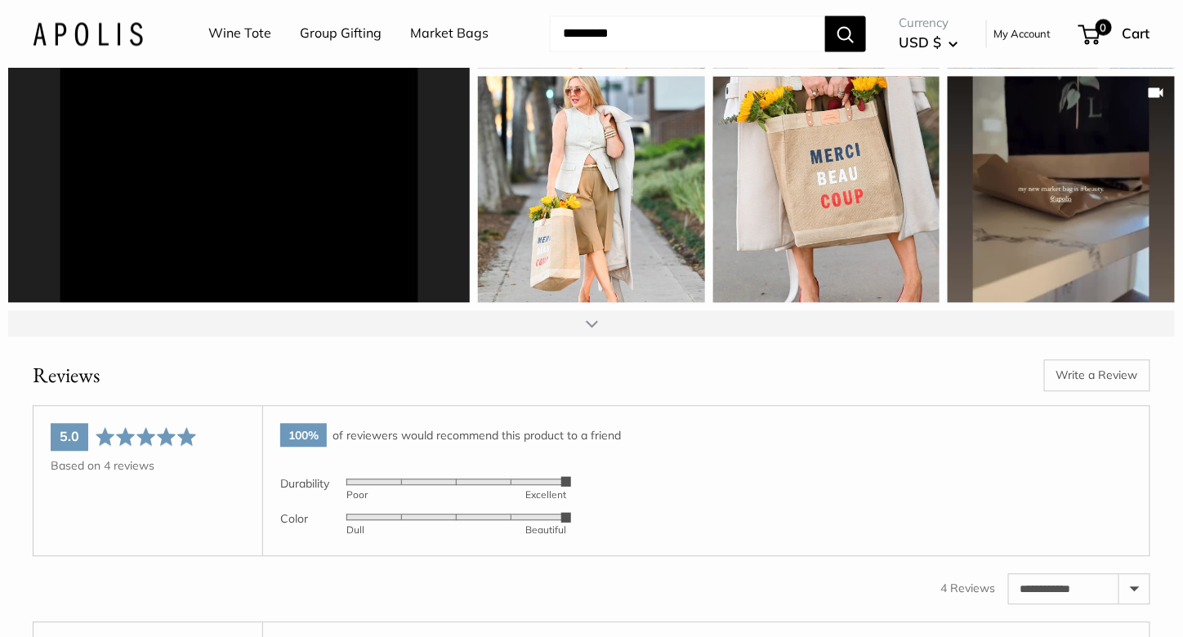
click at [669, 323] on div at bounding box center [591, 323] width 1166 height 26
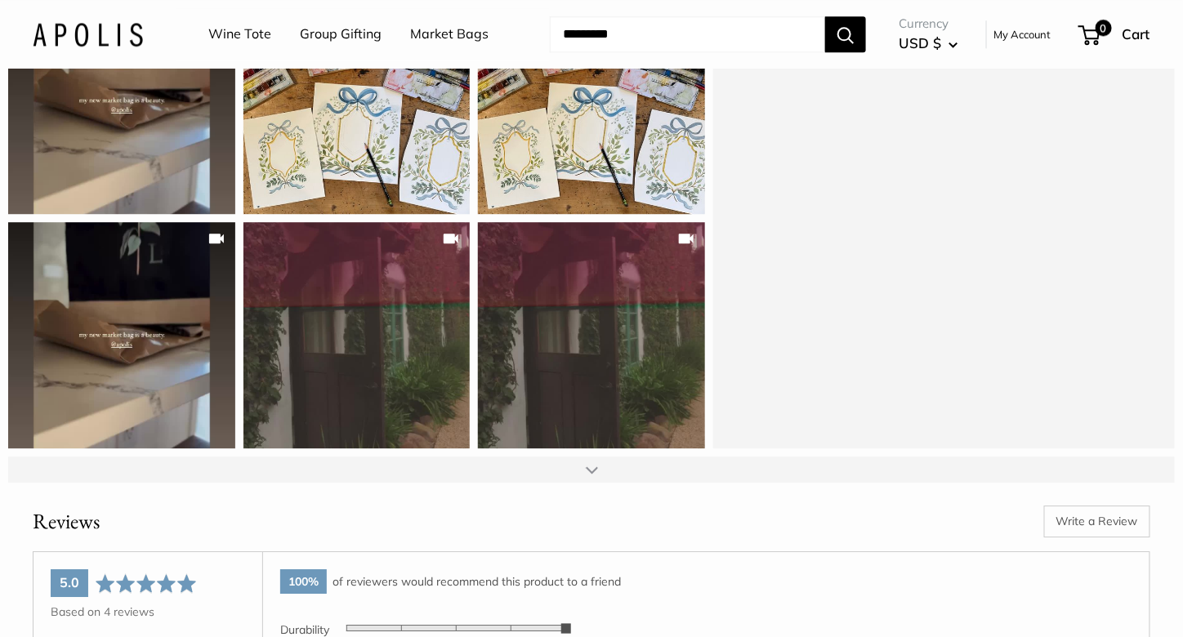
scroll to position [7902, 0]
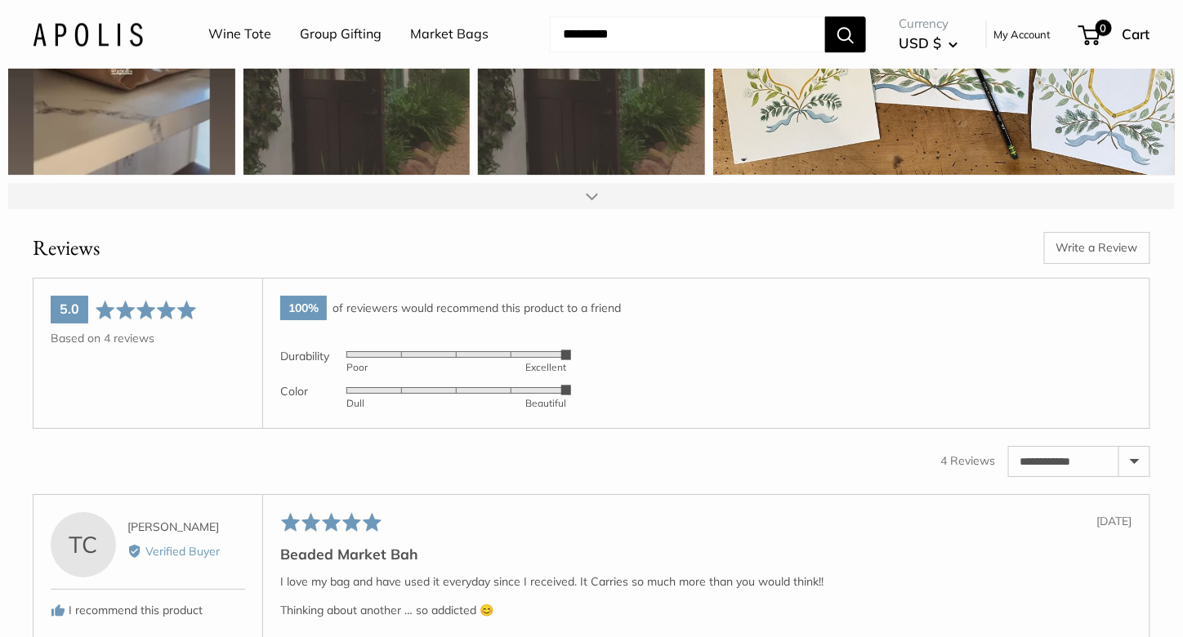
click at [577, 195] on div at bounding box center [591, 196] width 1166 height 26
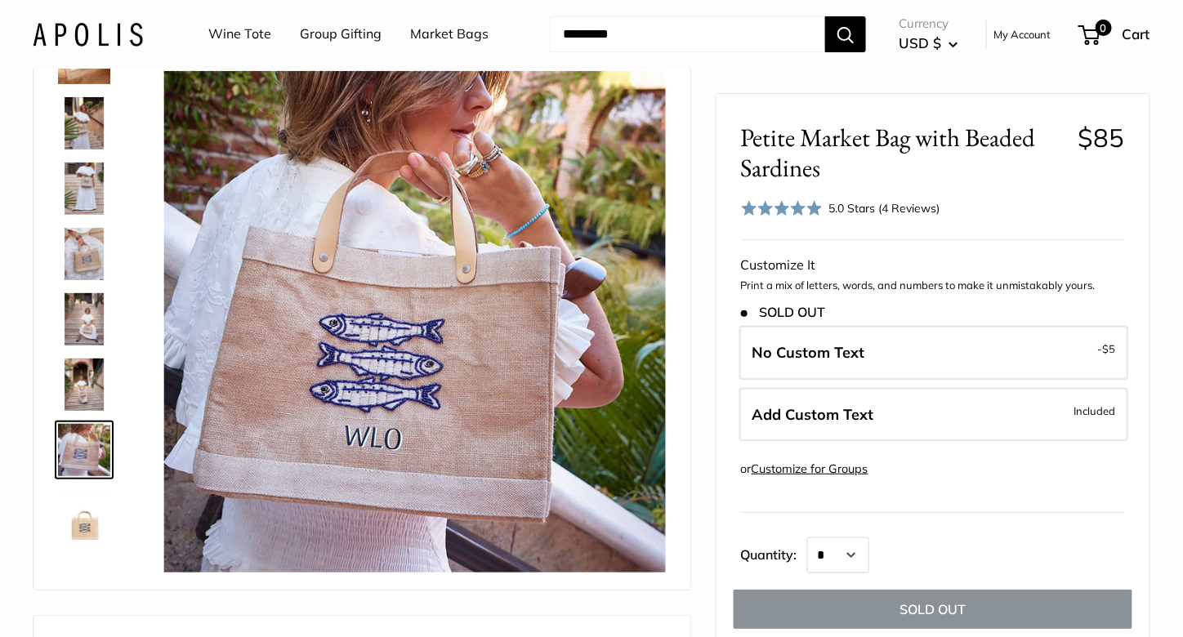
scroll to position [0, 0]
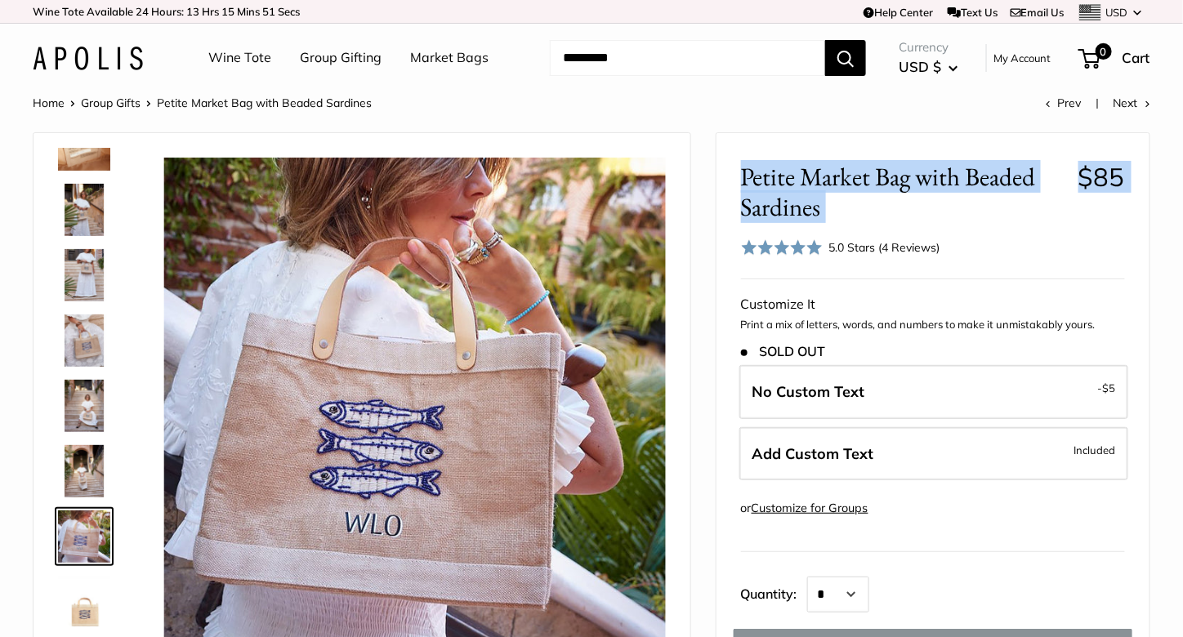
drag, startPoint x: 739, startPoint y: 180, endPoint x: 860, endPoint y: 233, distance: 132.0
click at [860, 233] on div "Petite Market Bag with Beaded Sardines $85 Rated 5.0 out of 5 5.0 Stars (4 Revi…" at bounding box center [932, 567] width 433 height 869
copy div "Petite Market Bag with Beaded Sardines $85"
click at [845, 213] on span "Petite Market Bag with Beaded Sardines" at bounding box center [903, 192] width 325 height 60
drag, startPoint x: 845, startPoint y: 213, endPoint x: 745, endPoint y: 182, distance: 105.2
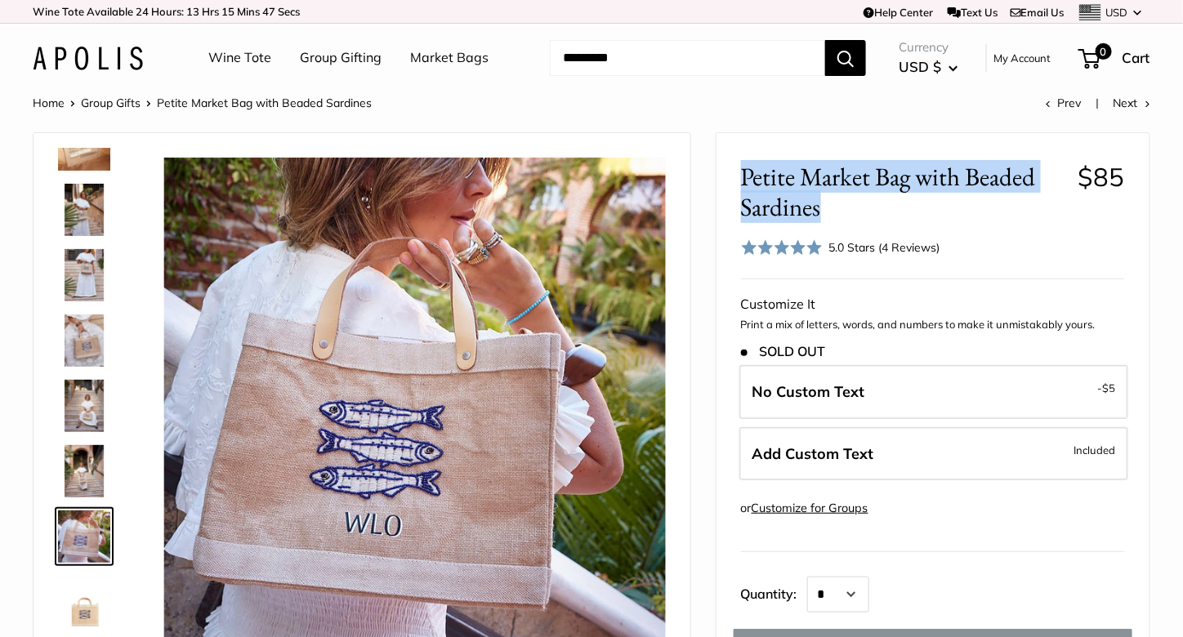
click at [745, 182] on span "Petite Market Bag with Beaded Sardines" at bounding box center [903, 192] width 325 height 60
click at [1023, 8] on link "Email Us" at bounding box center [1037, 12] width 54 height 13
click at [114, 98] on link "Group Gifts" at bounding box center [111, 103] width 60 height 15
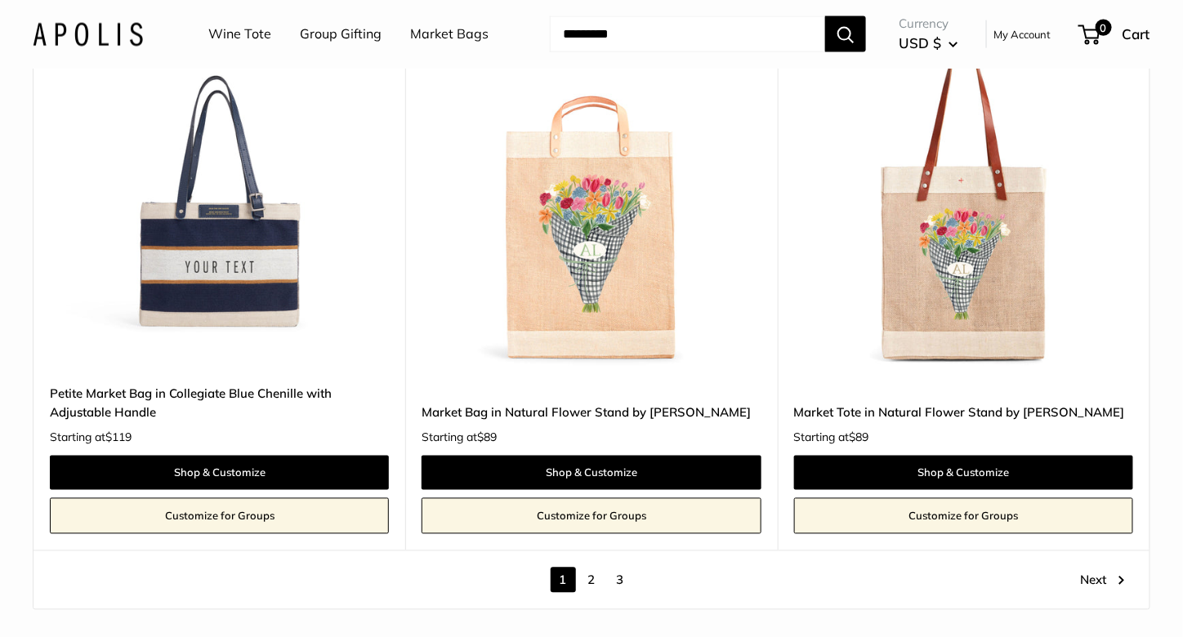
scroll to position [9445, 0]
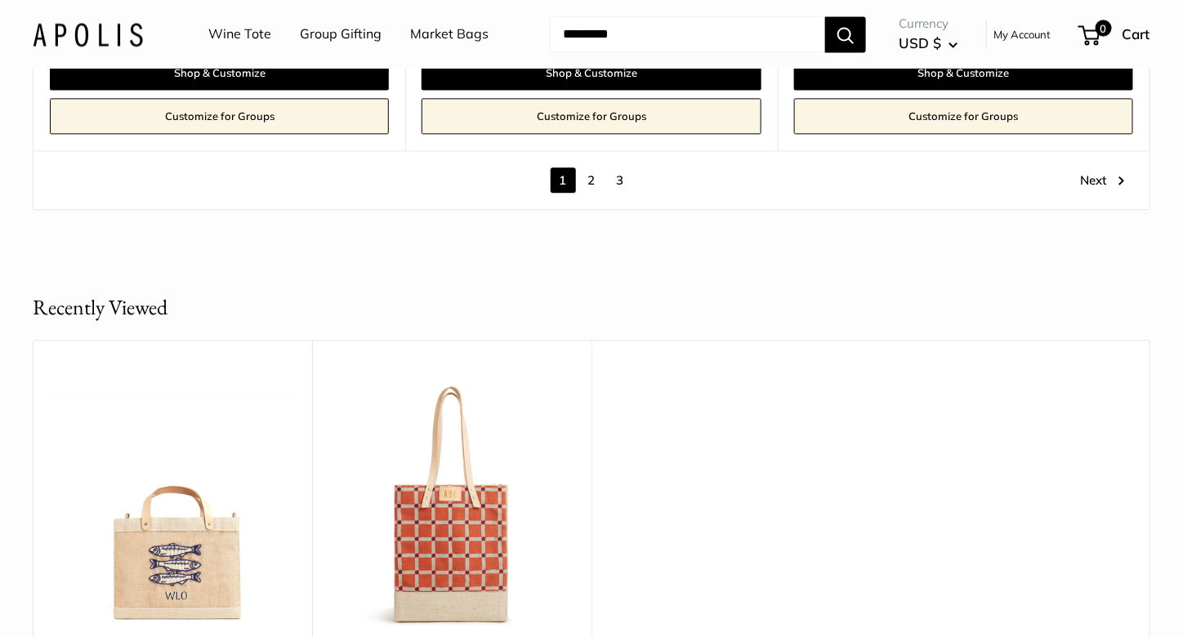
click at [587, 172] on link "2" at bounding box center [591, 179] width 25 height 25
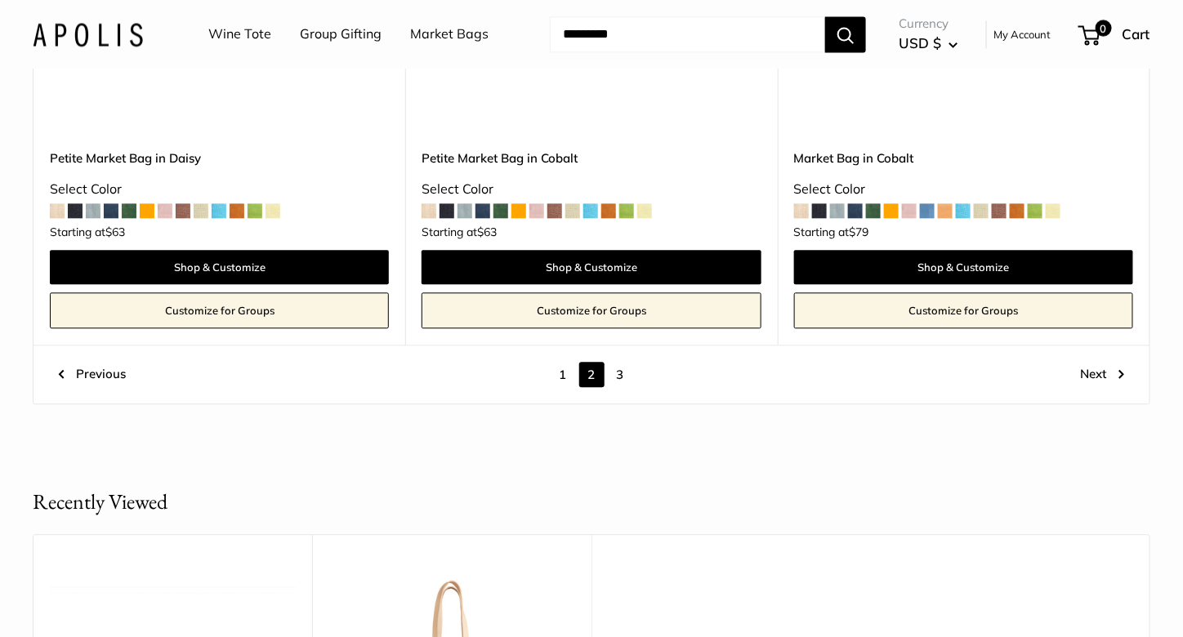
scroll to position [9167, 0]
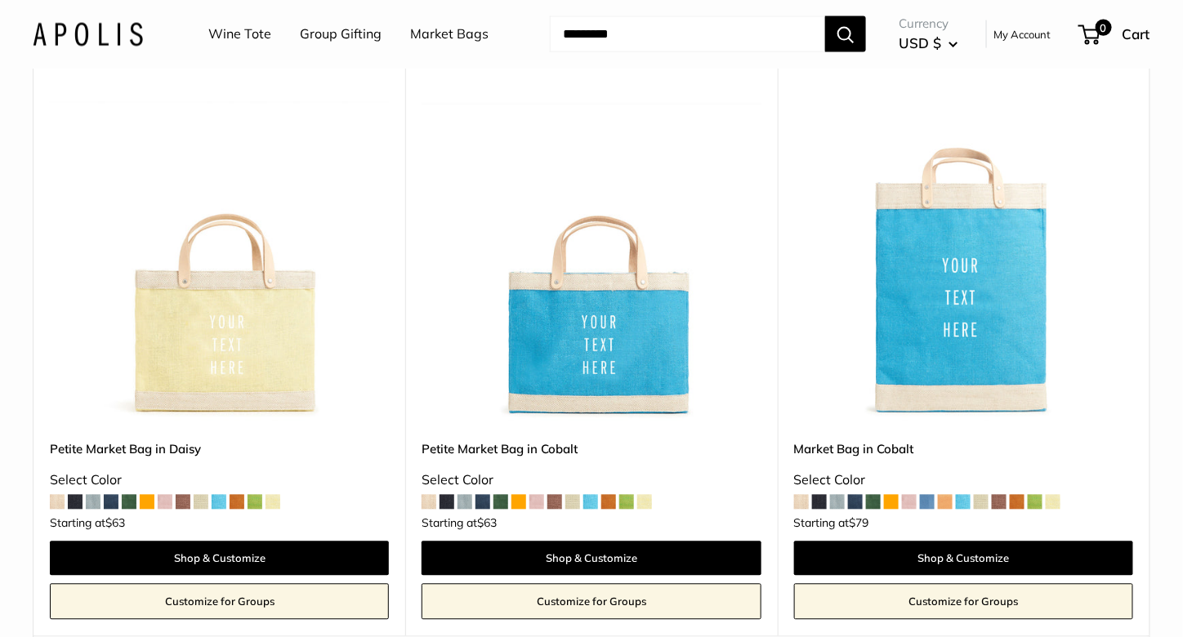
click at [504, 499] on span at bounding box center [500, 502] width 15 height 15
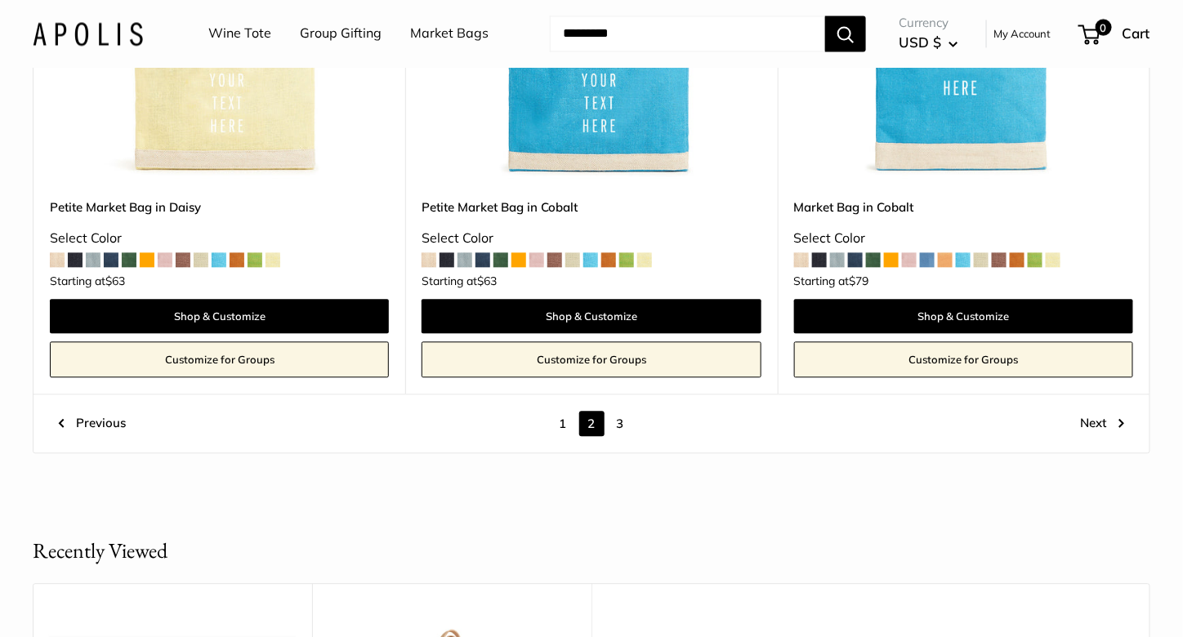
scroll to position [9521, 0]
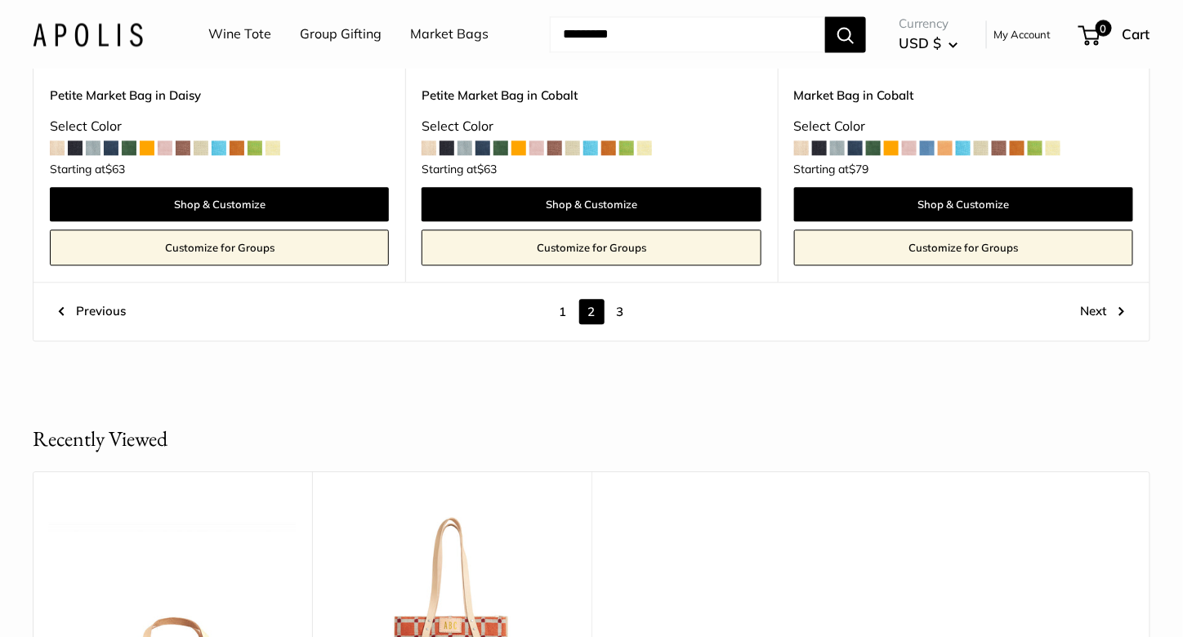
click at [626, 315] on link "3" at bounding box center [620, 311] width 25 height 25
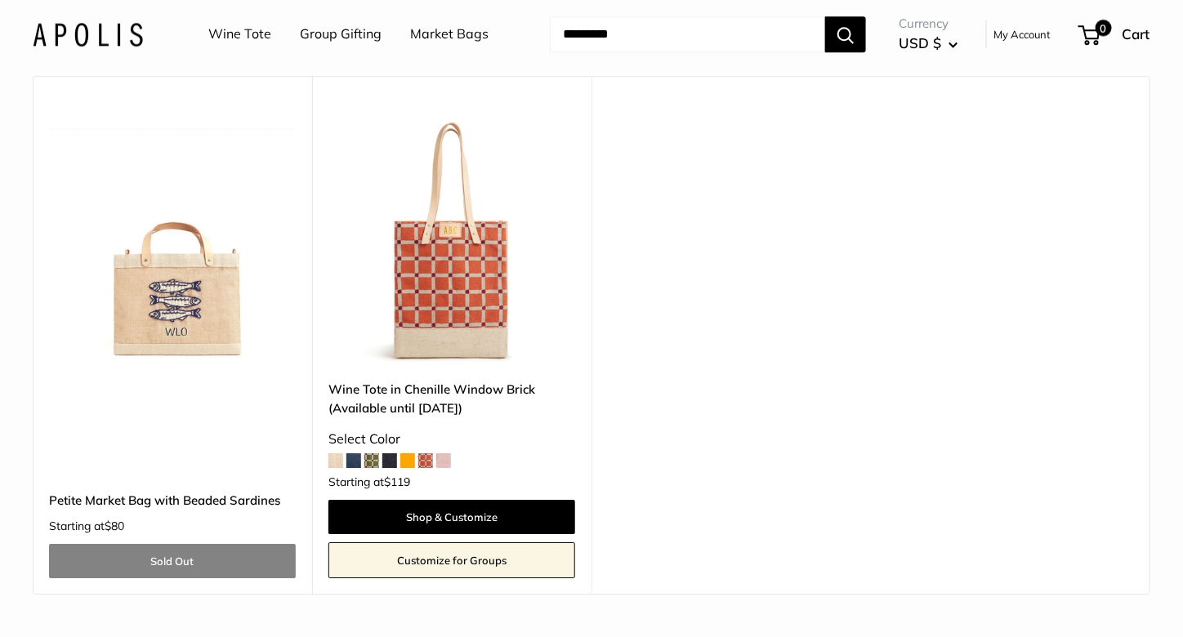
scroll to position [7790, 0]
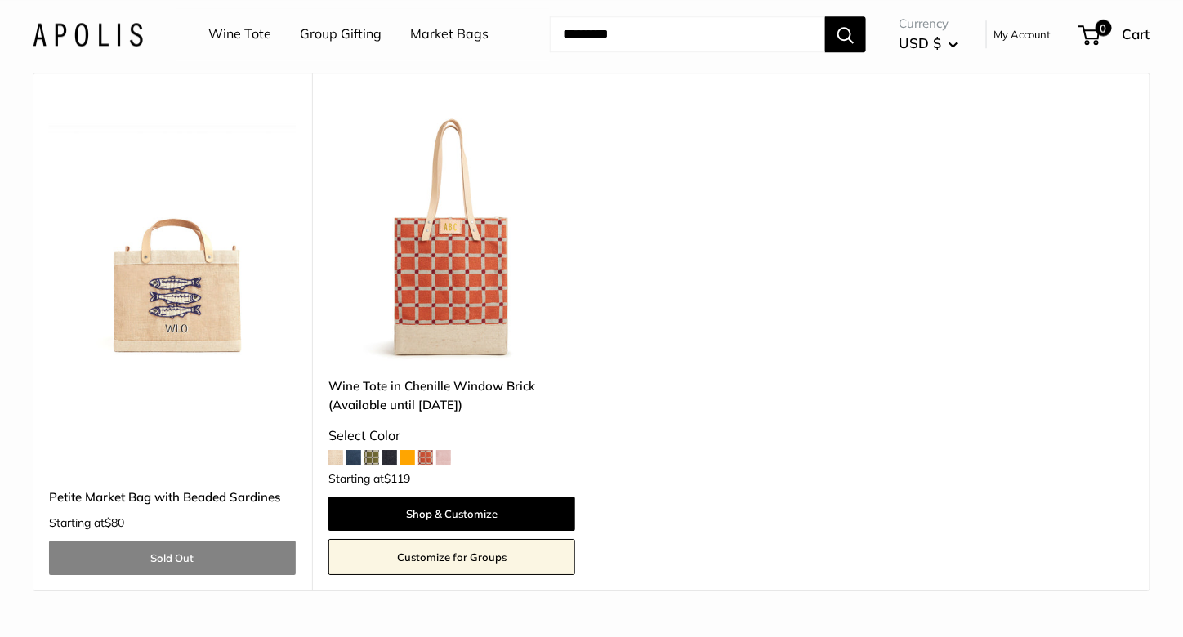
click at [103, 25] on img at bounding box center [88, 34] width 110 height 24
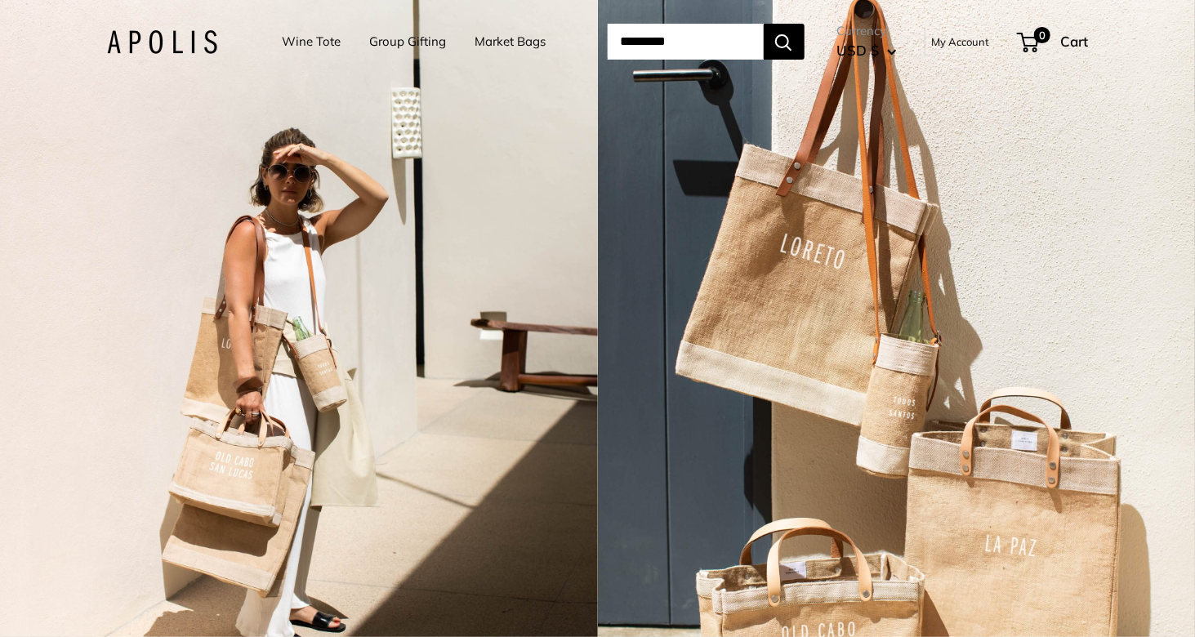
click at [384, 35] on link "Group Gifting" at bounding box center [408, 41] width 77 height 23
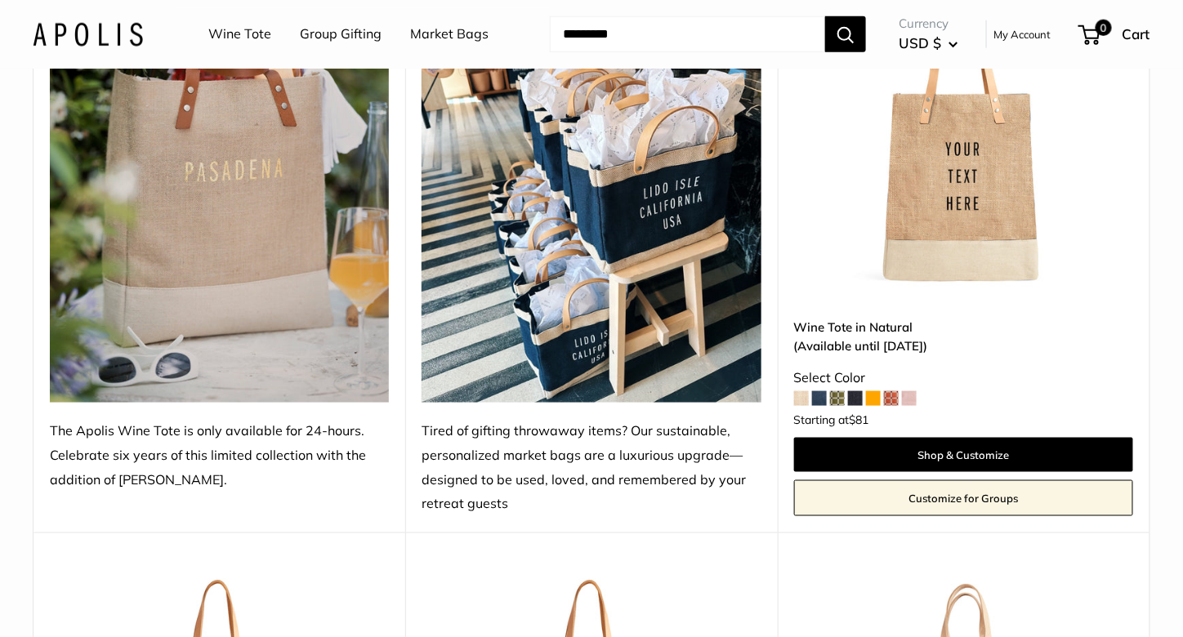
scroll to position [510, 0]
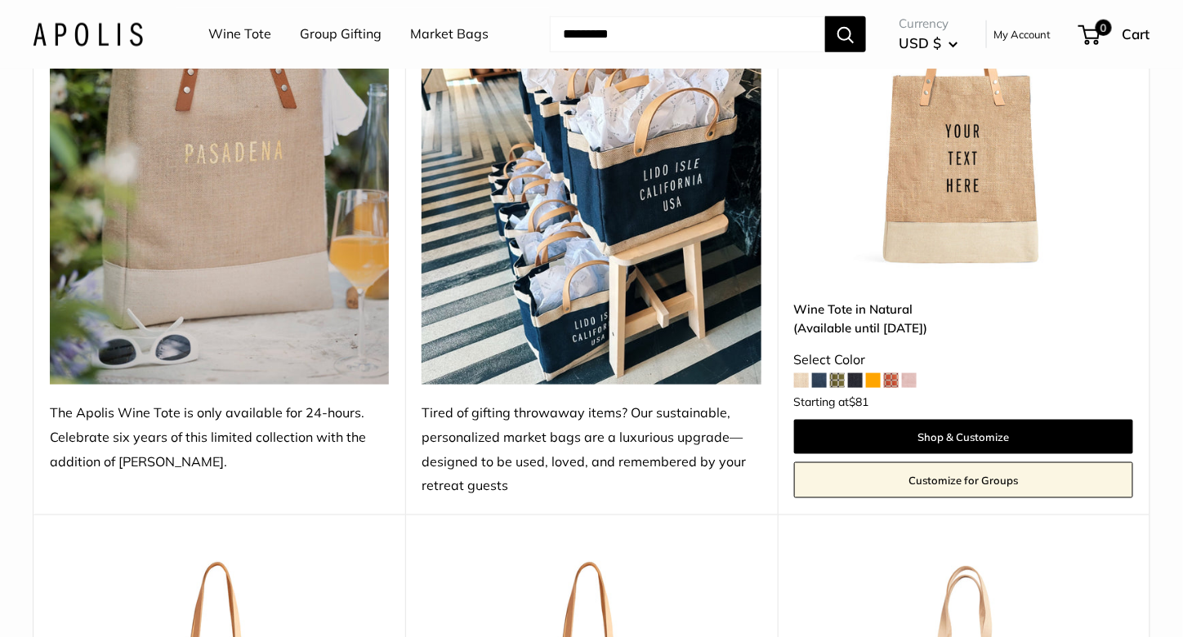
click at [530, 267] on img at bounding box center [591, 158] width 339 height 453
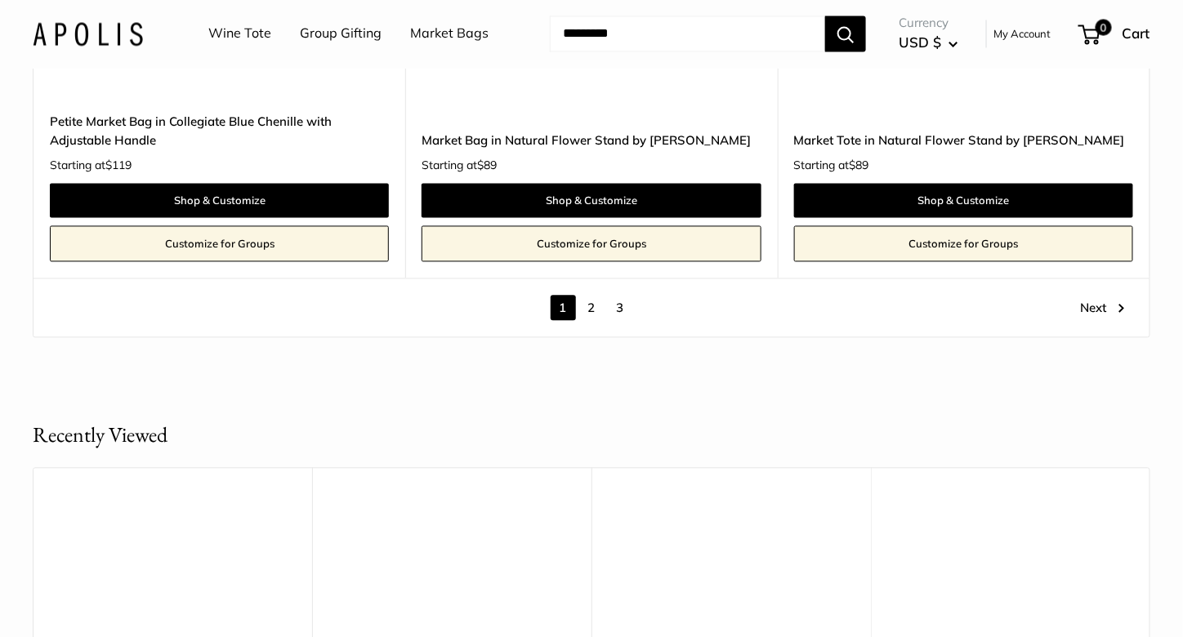
scroll to position [9134, 0]
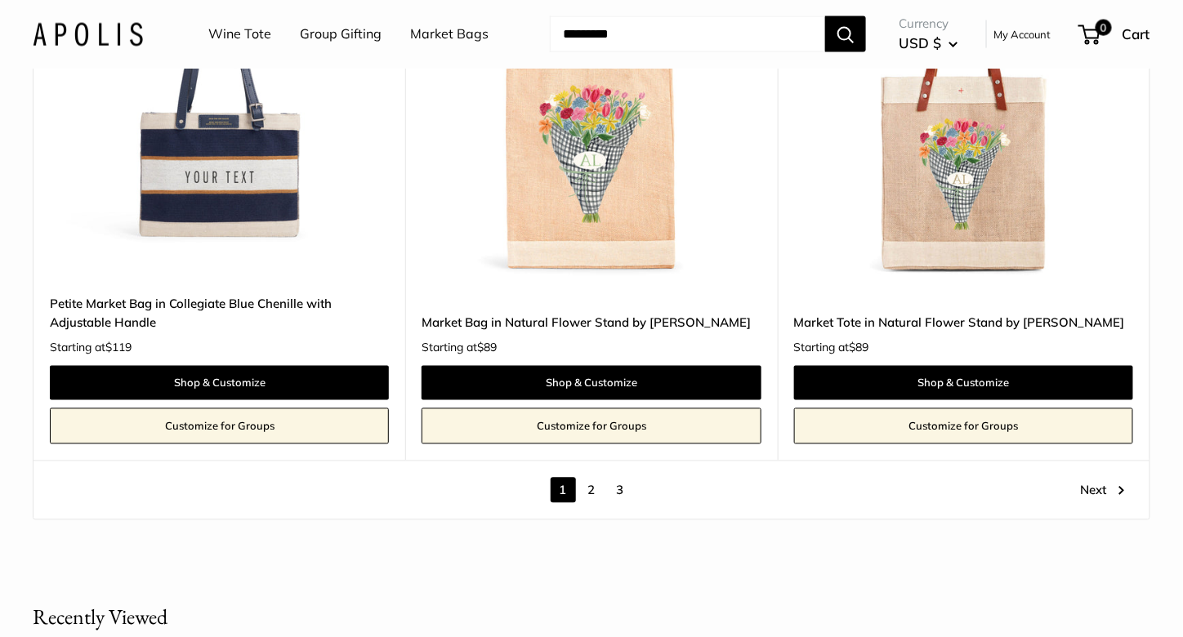
click at [590, 488] on link "2" at bounding box center [591, 490] width 25 height 25
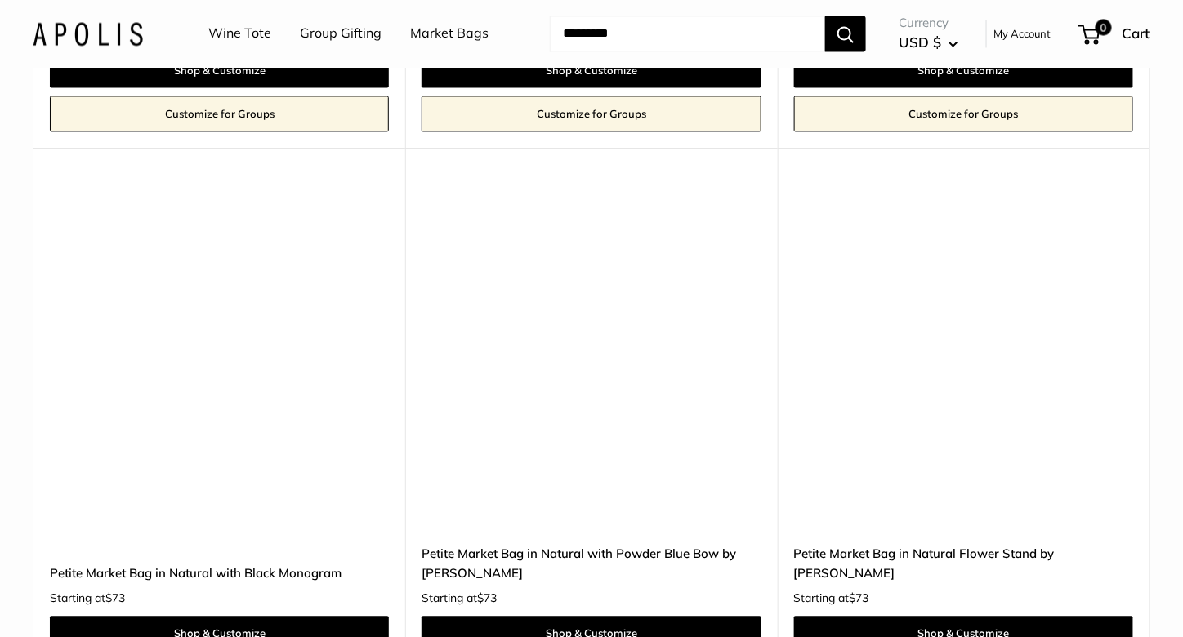
scroll to position [3171, 0]
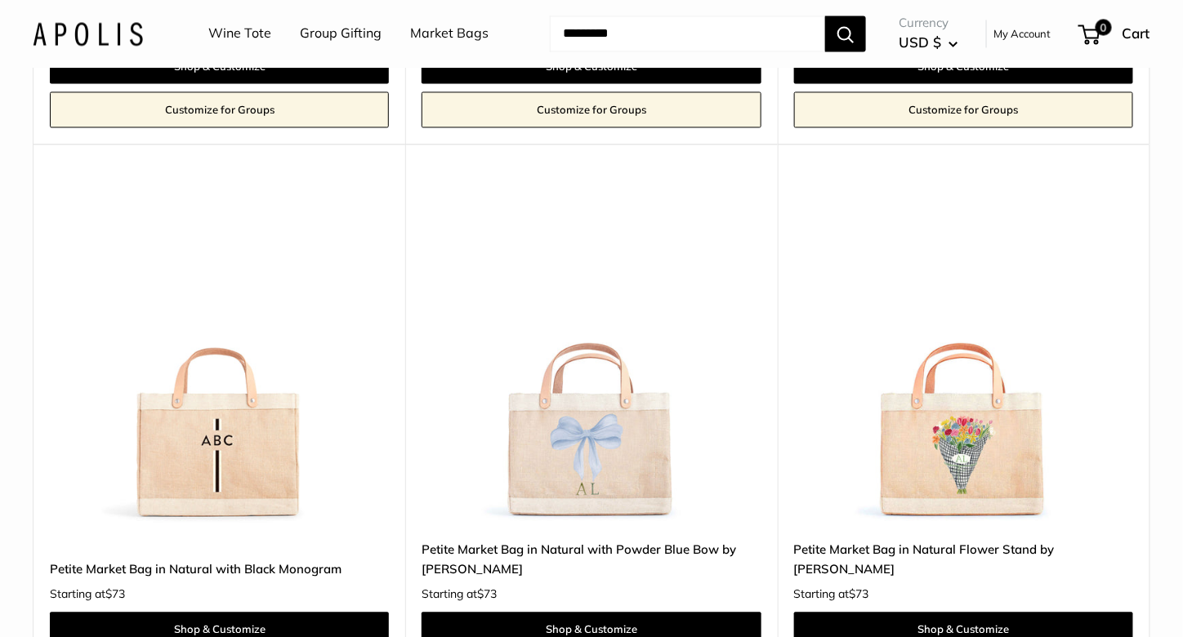
click at [590, 488] on img at bounding box center [591, 354] width 339 height 339
click at [878, 409] on img at bounding box center [963, 354] width 339 height 339
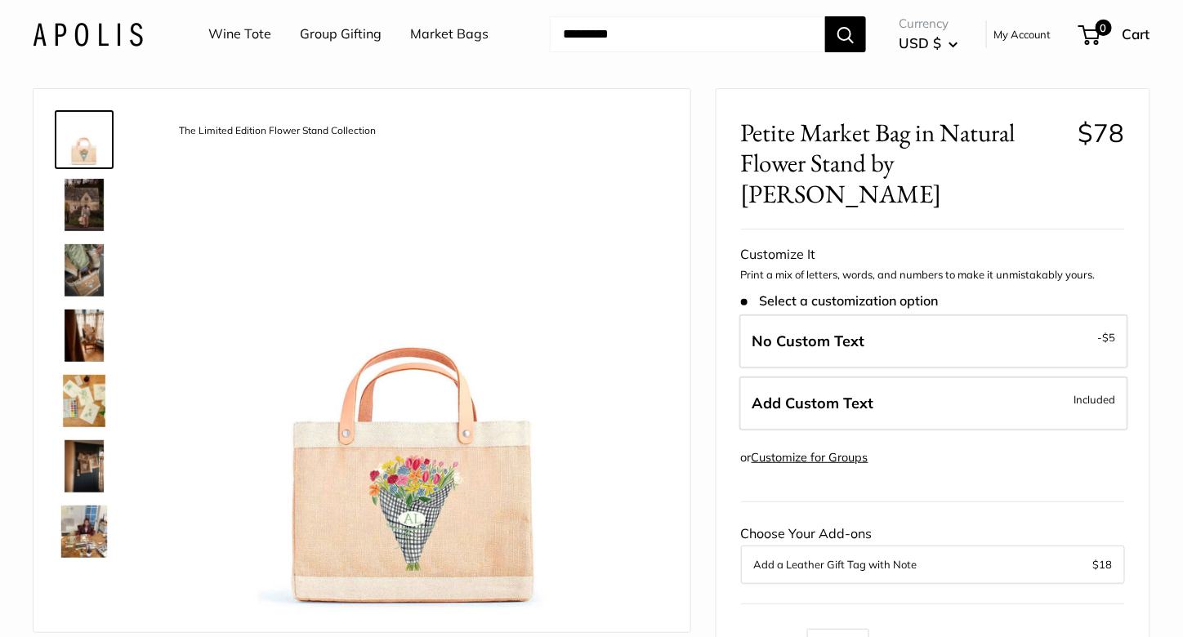
scroll to position [44, 0]
click at [72, 212] on img at bounding box center [84, 205] width 52 height 52
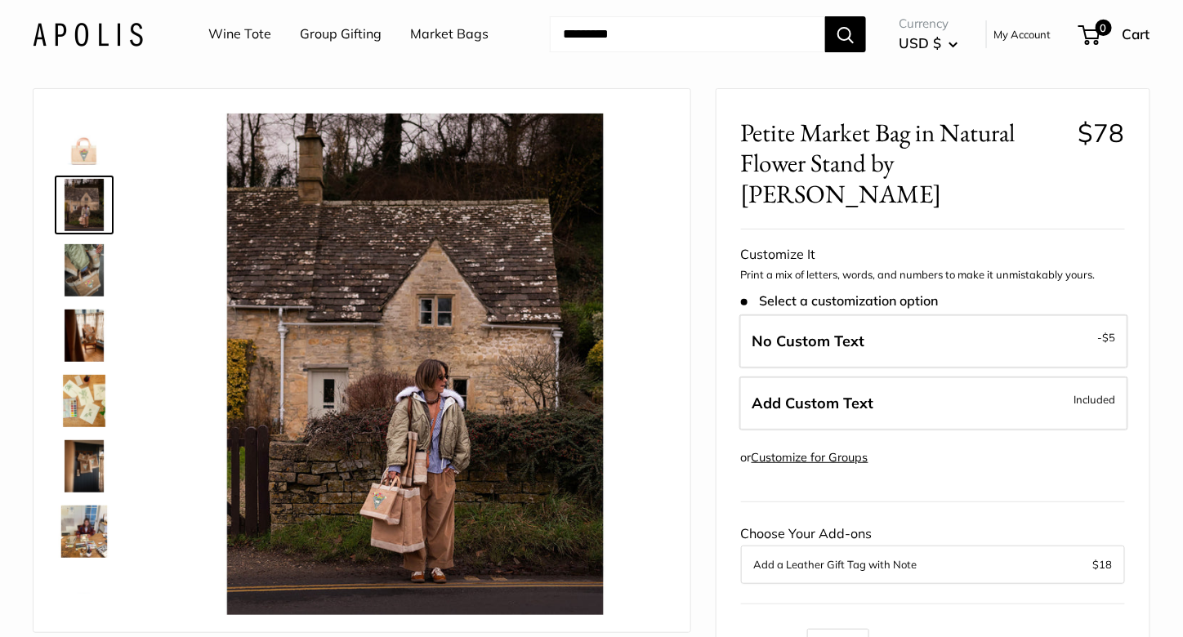
click at [87, 272] on img at bounding box center [84, 270] width 52 height 52
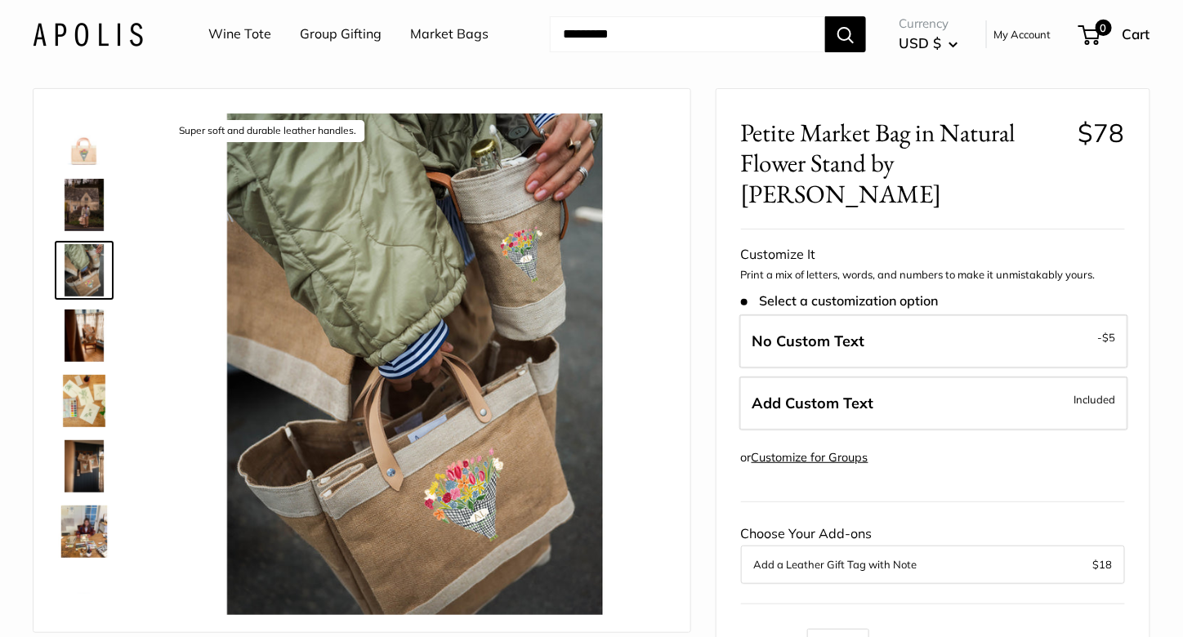
click at [84, 335] on img at bounding box center [84, 336] width 52 height 52
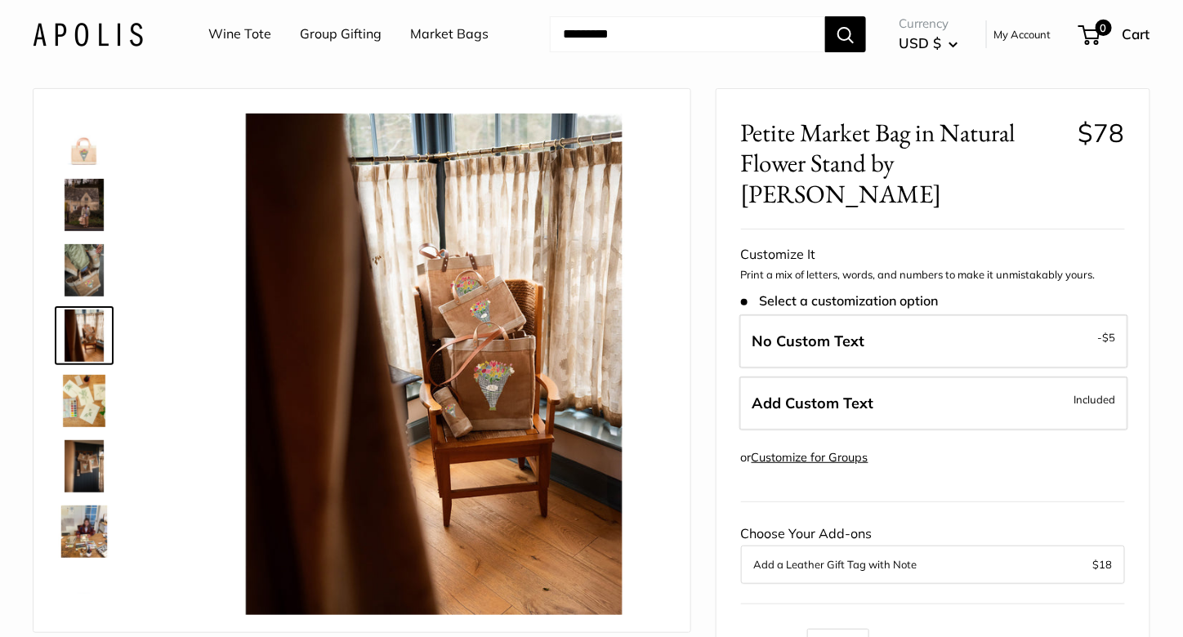
click at [83, 411] on img at bounding box center [84, 401] width 52 height 52
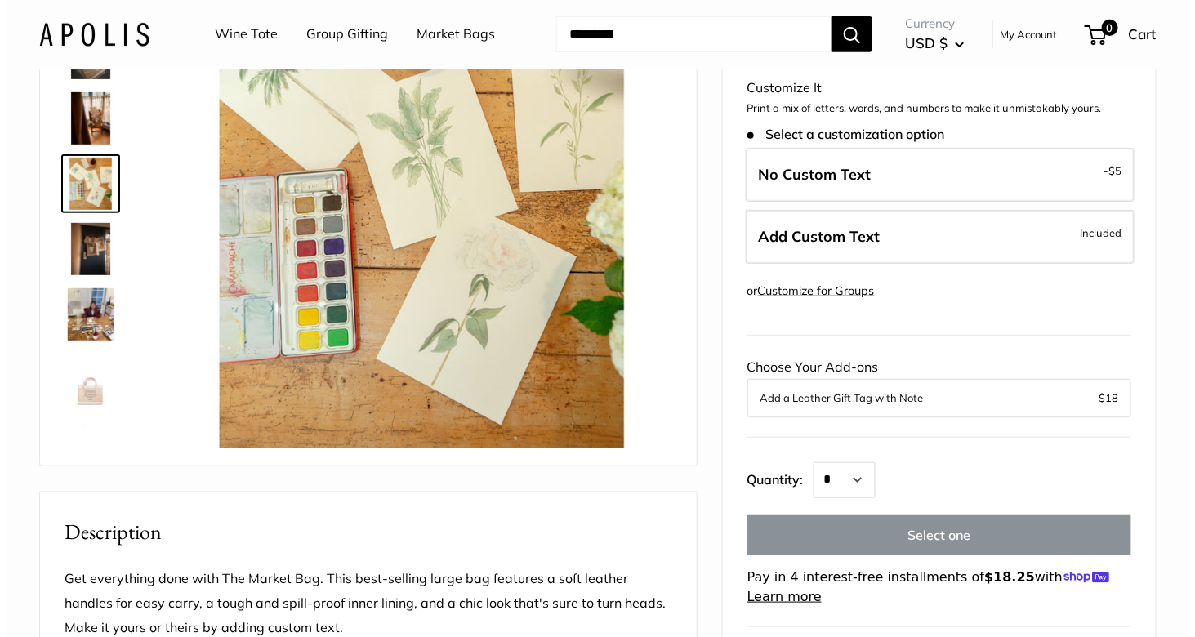
scroll to position [188, 0]
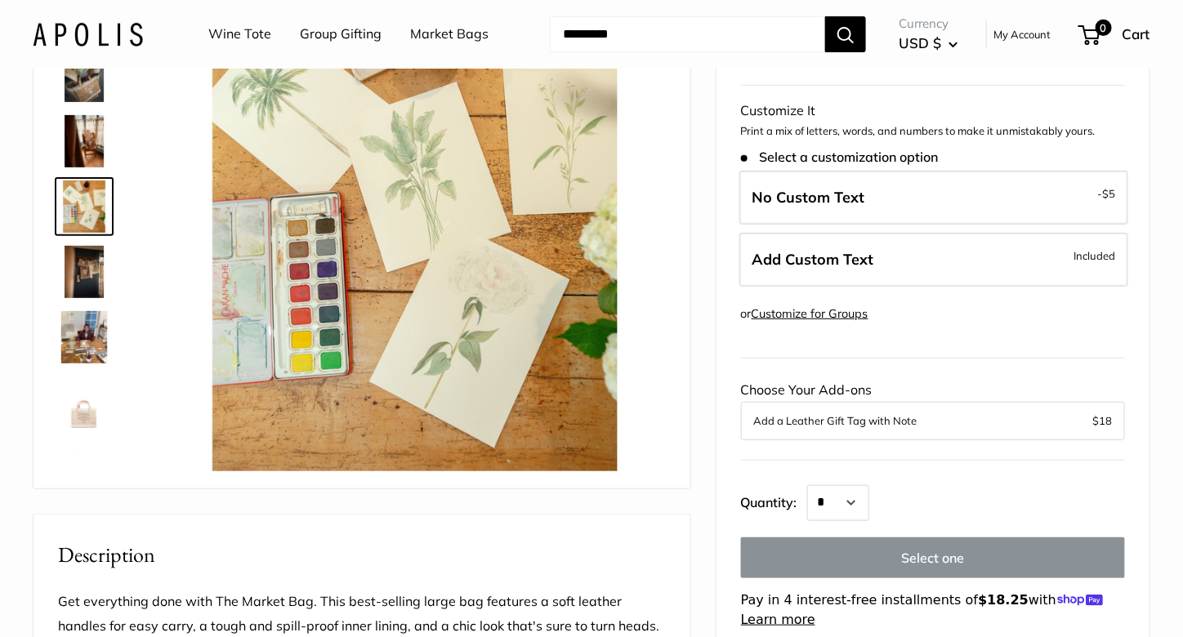
click at [778, 233] on label "Add Custom Text Included" at bounding box center [933, 260] width 389 height 54
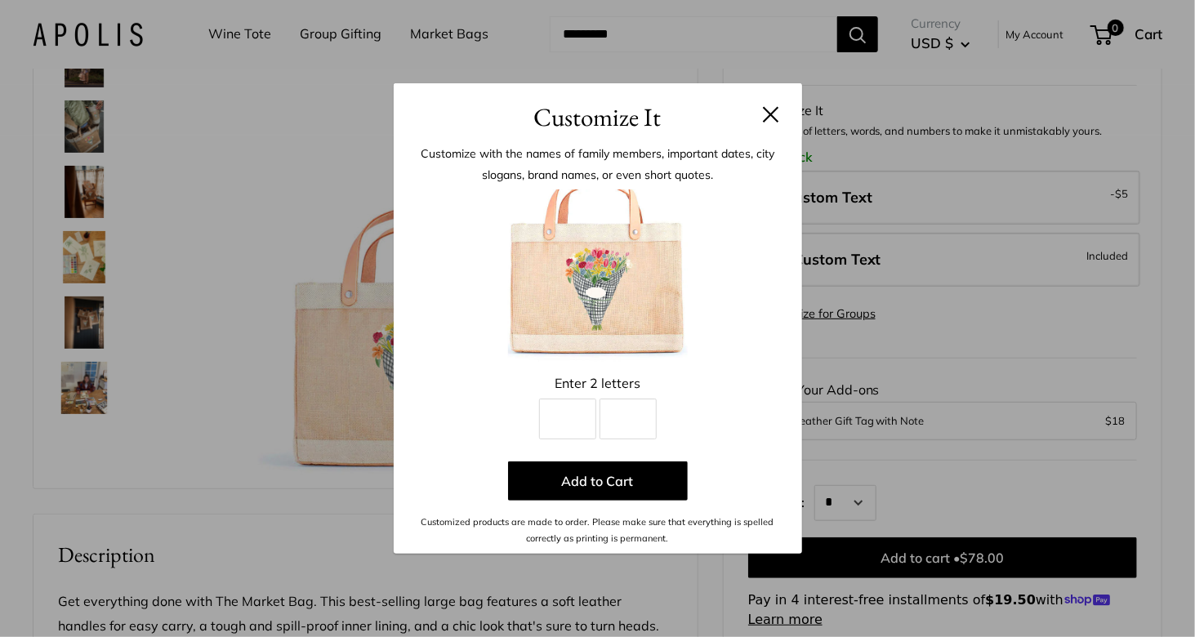
click at [778, 128] on header "Customize It" at bounding box center [598, 109] width 408 height 53
click at [773, 114] on button at bounding box center [771, 114] width 16 height 16
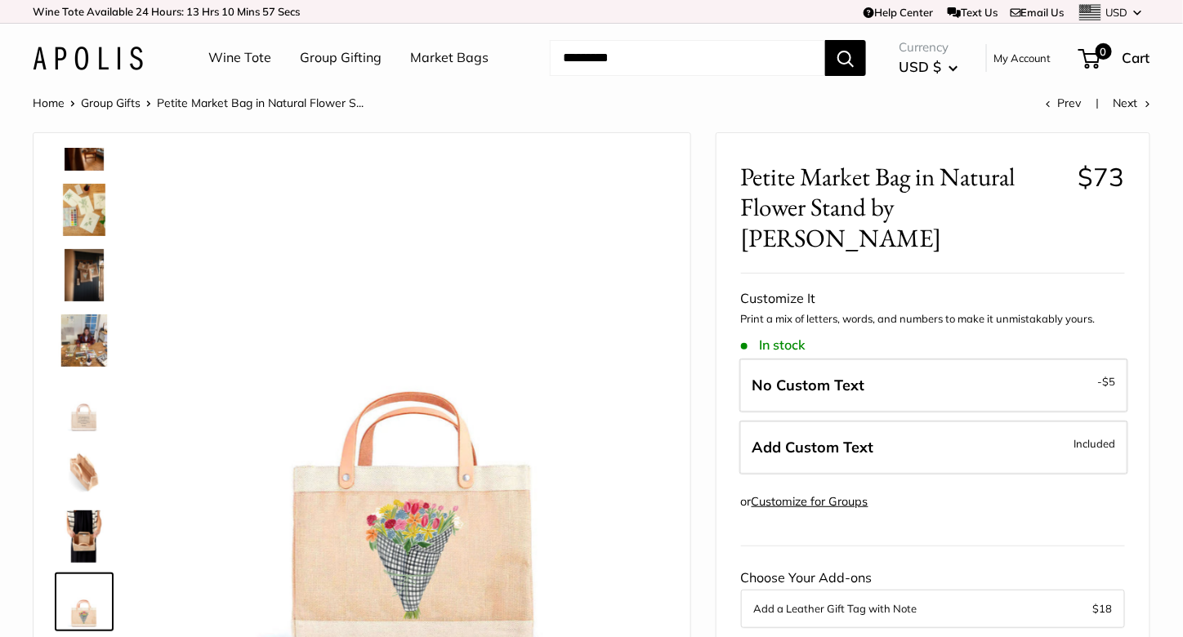
click at [936, 421] on label "Add Custom Text Included" at bounding box center [933, 448] width 389 height 54
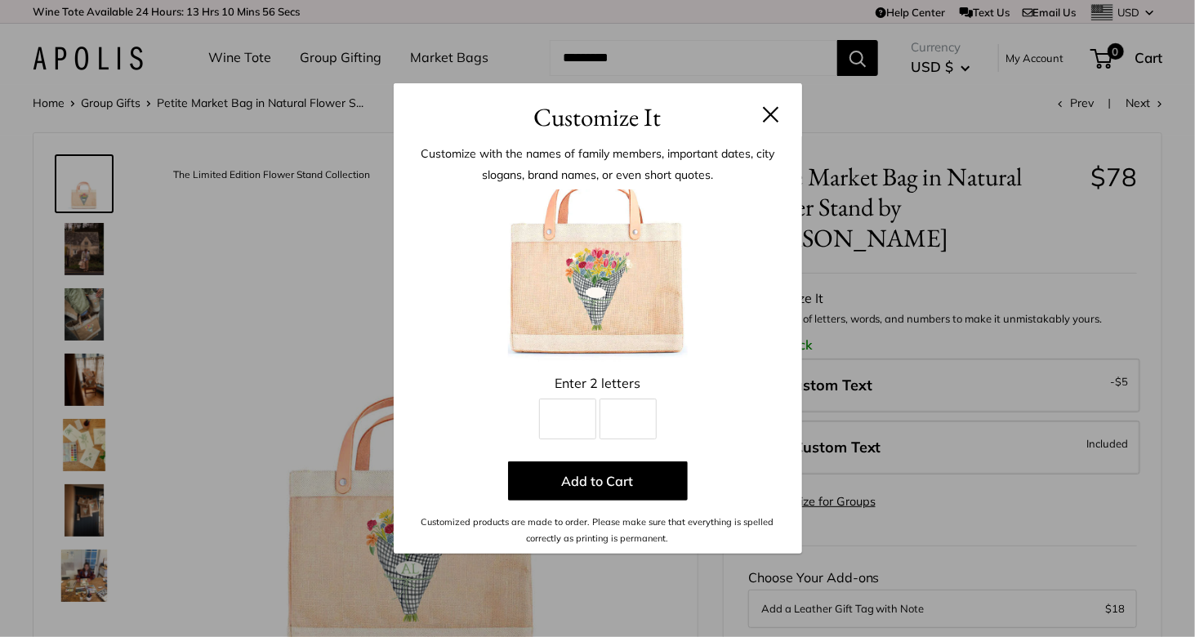
click at [774, 123] on h3 "Customize It" at bounding box center [597, 117] width 359 height 38
click at [766, 124] on h3 "Customize It" at bounding box center [597, 117] width 359 height 38
click at [769, 114] on button at bounding box center [771, 114] width 16 height 16
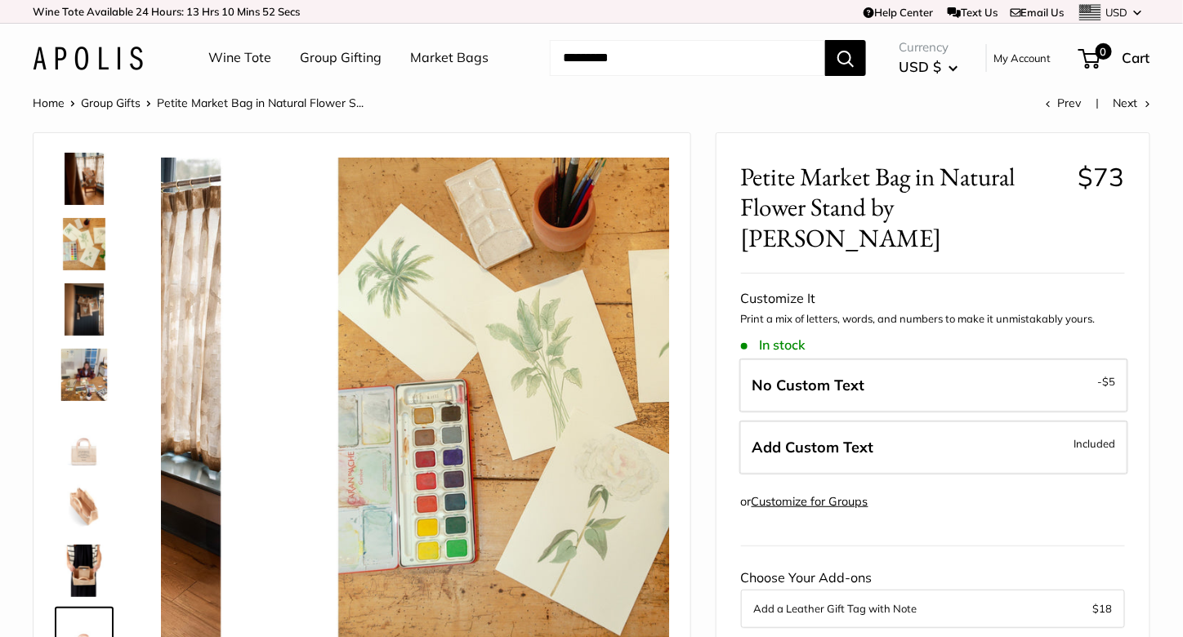
scroll to position [235, 0]
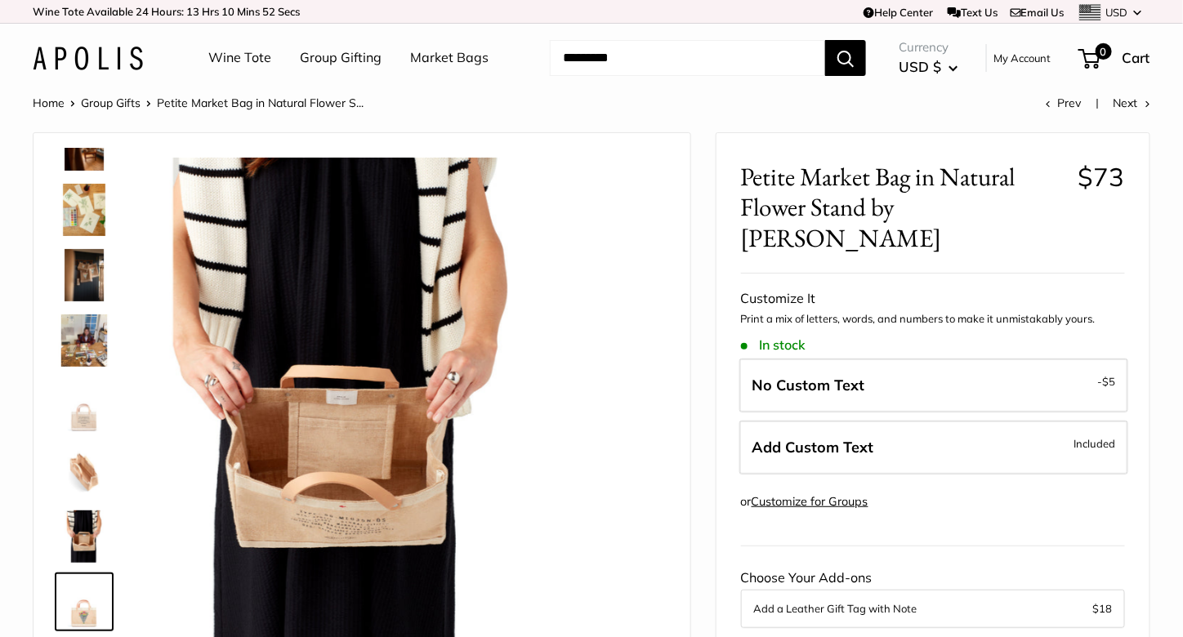
click at [825, 494] on link "Customize for Groups" at bounding box center [810, 501] width 117 height 15
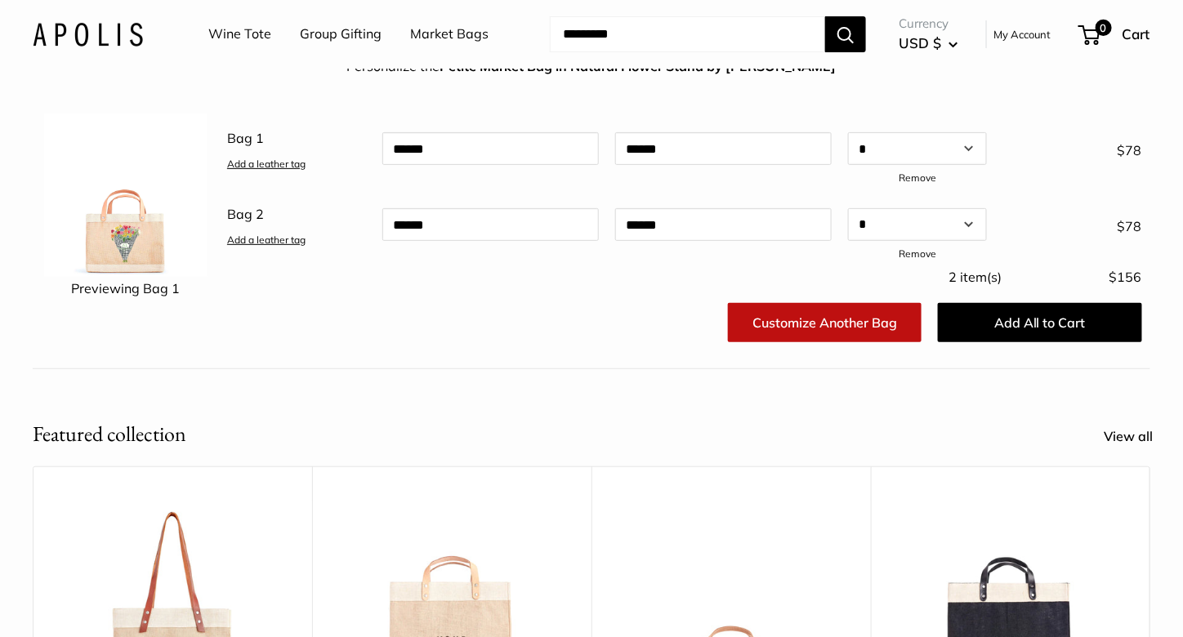
scroll to position [65, 0]
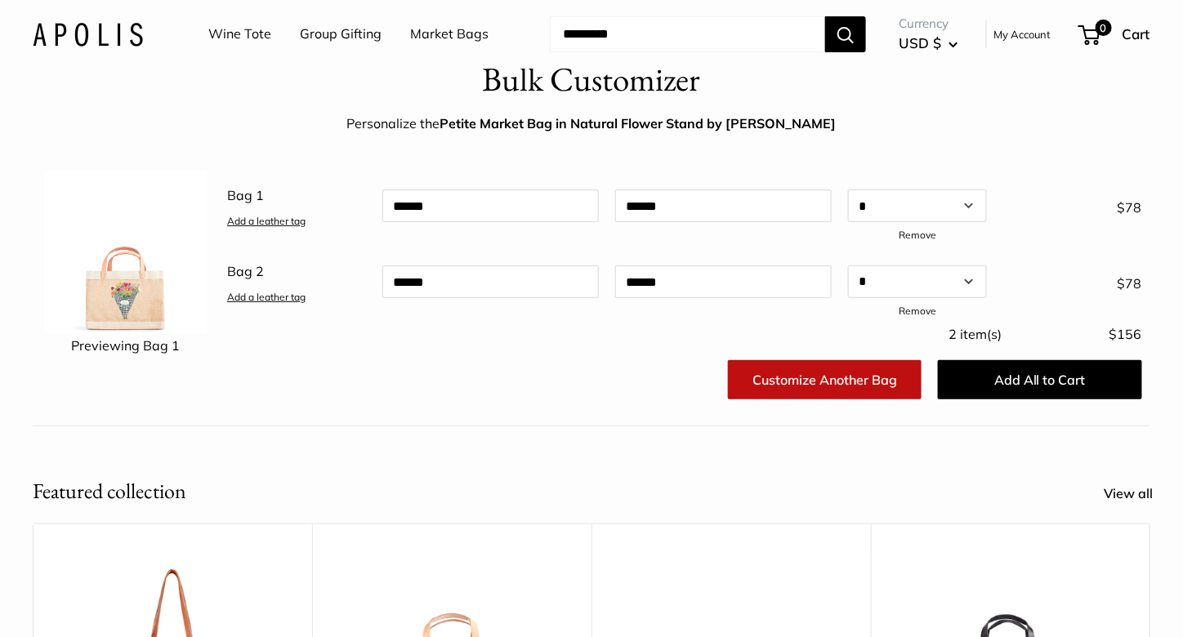
click at [768, 378] on link "Customize Another Bag" at bounding box center [825, 379] width 194 height 39
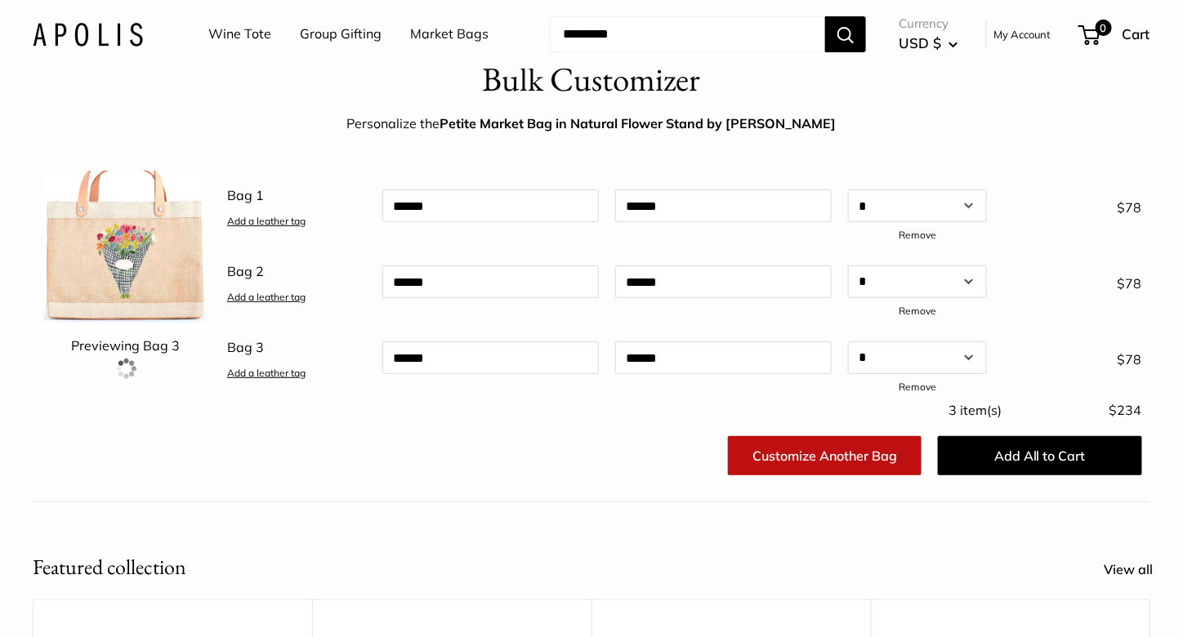
click at [765, 436] on link "Customize Another Bag" at bounding box center [825, 455] width 194 height 39
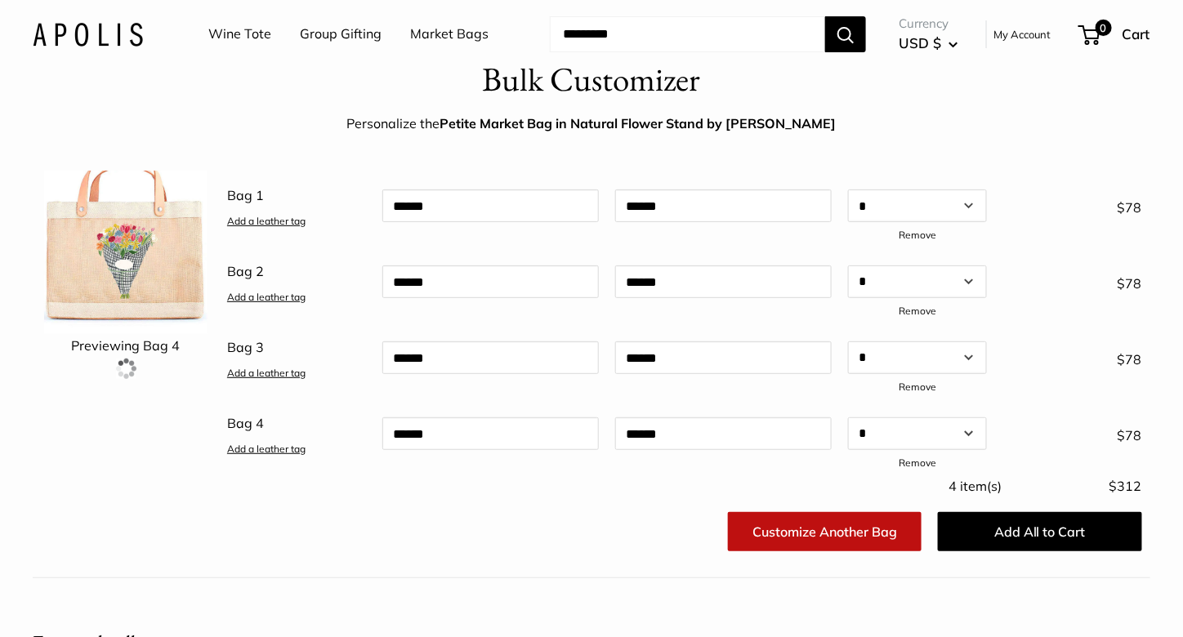
click at [818, 553] on div "Customize Another Bag" at bounding box center [825, 532] width 210 height 52
click at [841, 529] on link "Customize Another Bag" at bounding box center [825, 531] width 194 height 39
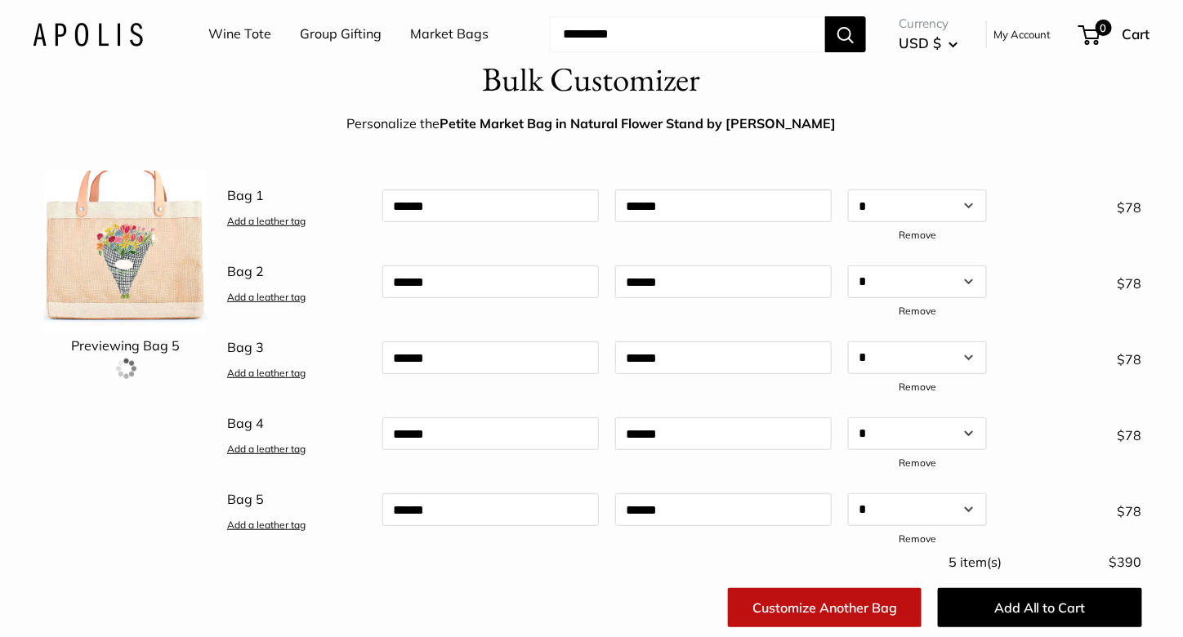
click at [841, 529] on div "Add a leather tag * * * * * * * * * ** ** ** ** ** ** ** ** ** ** ** ** ** ** *…" at bounding box center [917, 519] width 155 height 64
